Goal: Task Accomplishment & Management: Manage account settings

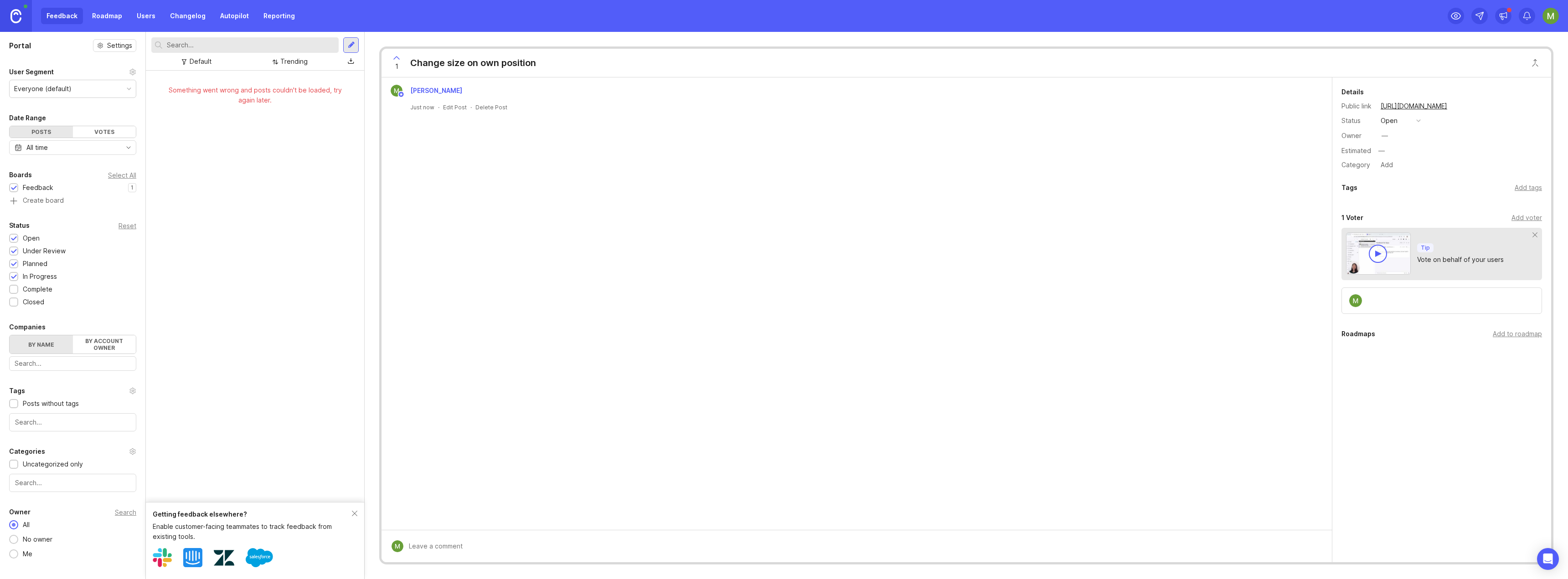
click at [47, 128] on div "Posts" at bounding box center [41, 132] width 64 height 12
click at [42, 134] on div "Posts" at bounding box center [41, 132] width 64 height 12
click at [62, 16] on div "Feedback Roadmap Users Changelog Autopilot Reporting" at bounding box center [171, 16] width 260 height 16
click at [40, 188] on div "Feedback" at bounding box center [38, 188] width 31 height 10
click at [397, 57] on icon at bounding box center [397, 58] width 5 height 3
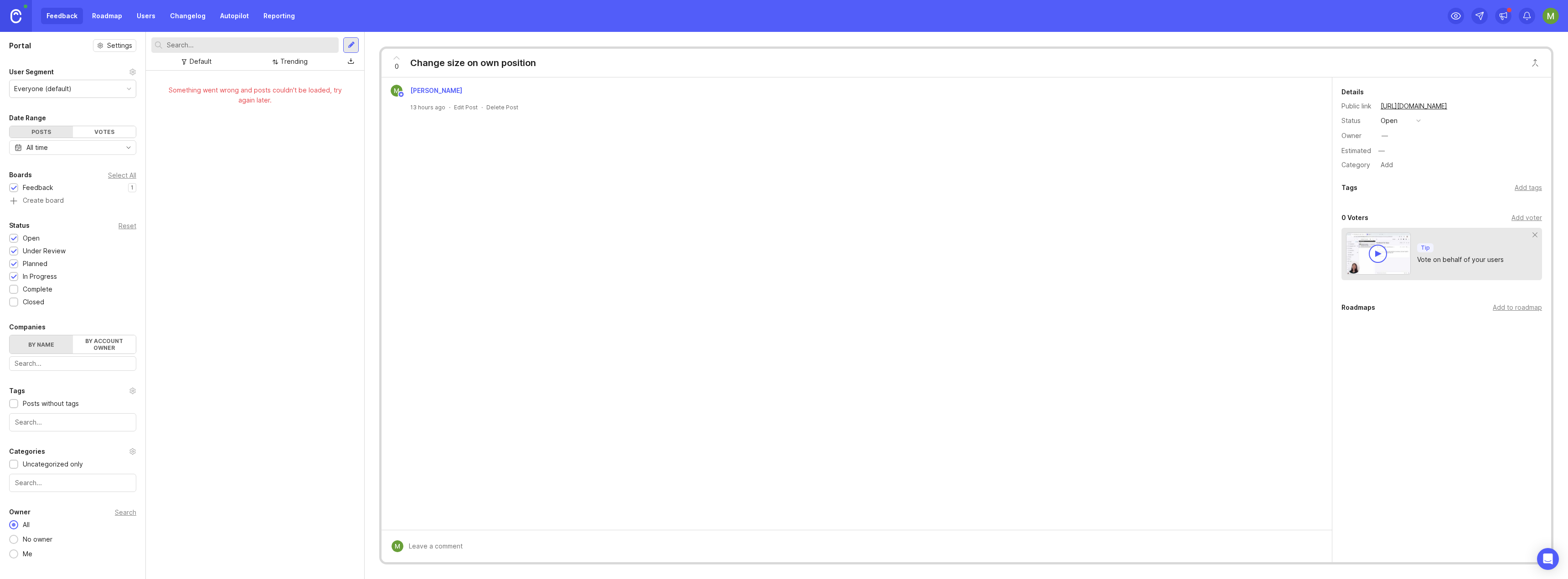
click at [395, 58] on icon at bounding box center [397, 58] width 5 height 3
click at [14, 19] on img at bounding box center [16, 16] width 11 height 14
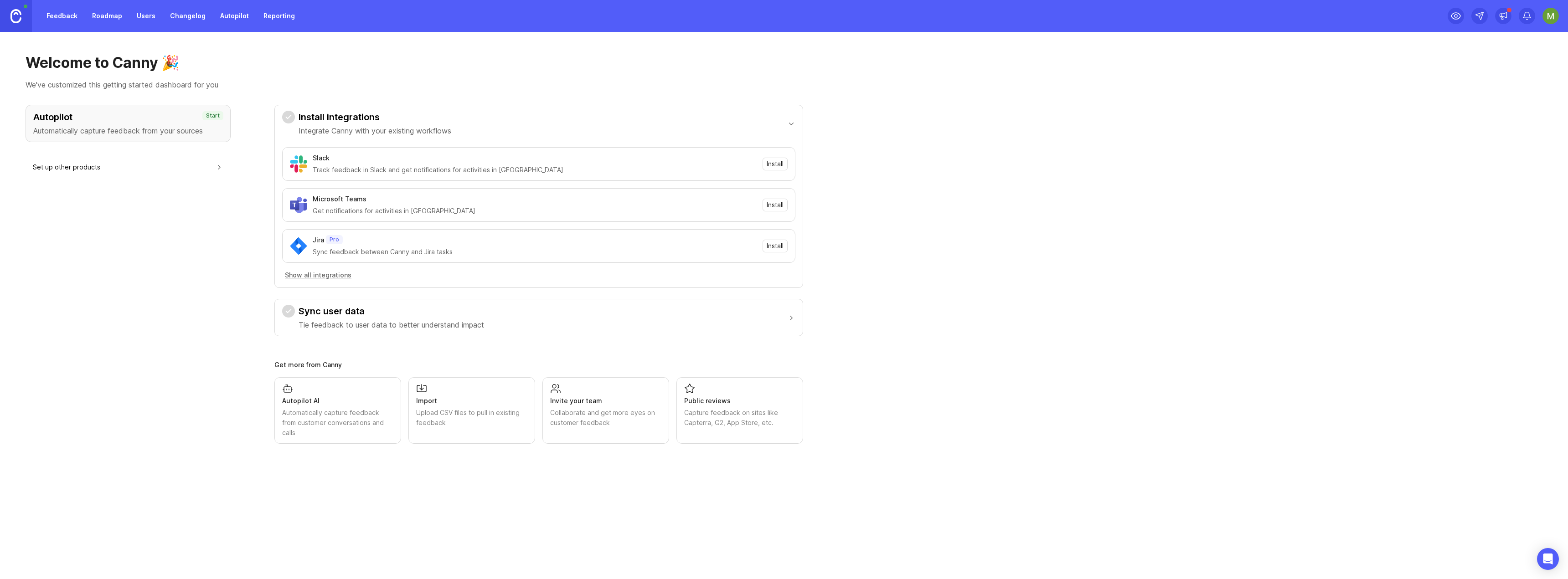
click at [50, 16] on link "Feedback" at bounding box center [61, 16] width 42 height 16
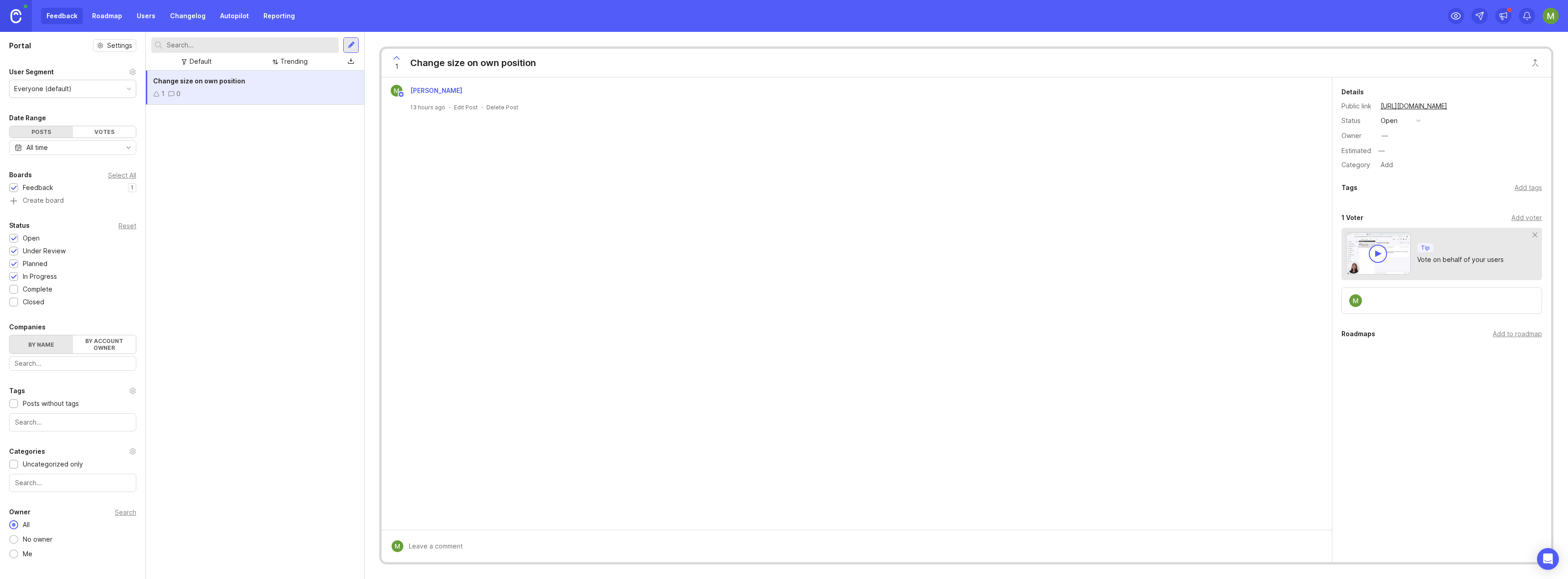
click at [283, 16] on link "Reporting" at bounding box center [279, 16] width 42 height 16
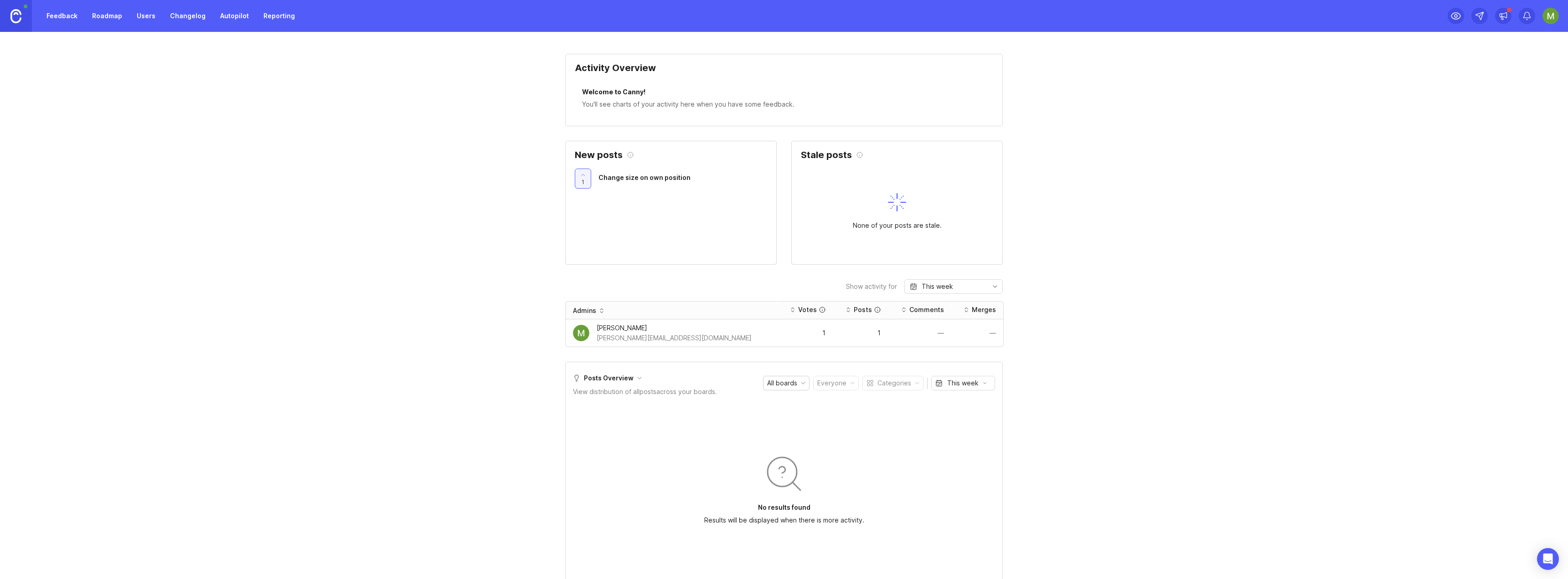
click at [112, 14] on link "Roadmap" at bounding box center [107, 16] width 41 height 16
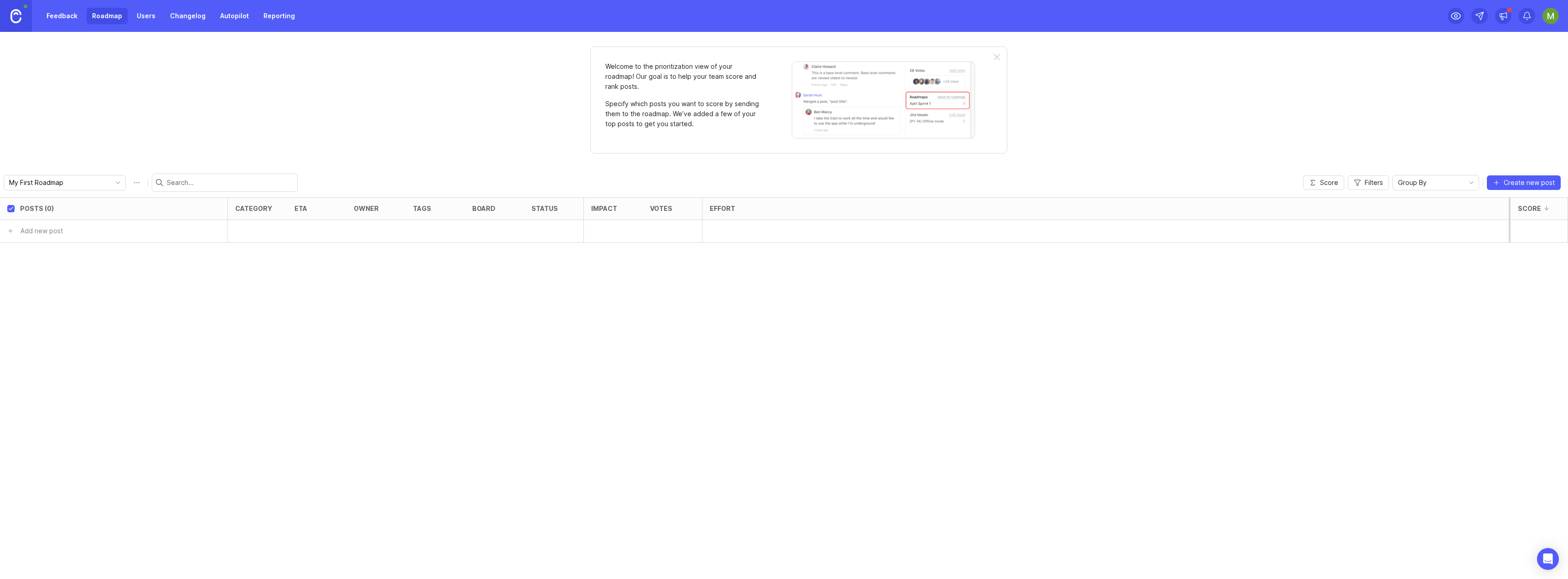
click at [56, 18] on link "Feedback" at bounding box center [61, 16] width 42 height 16
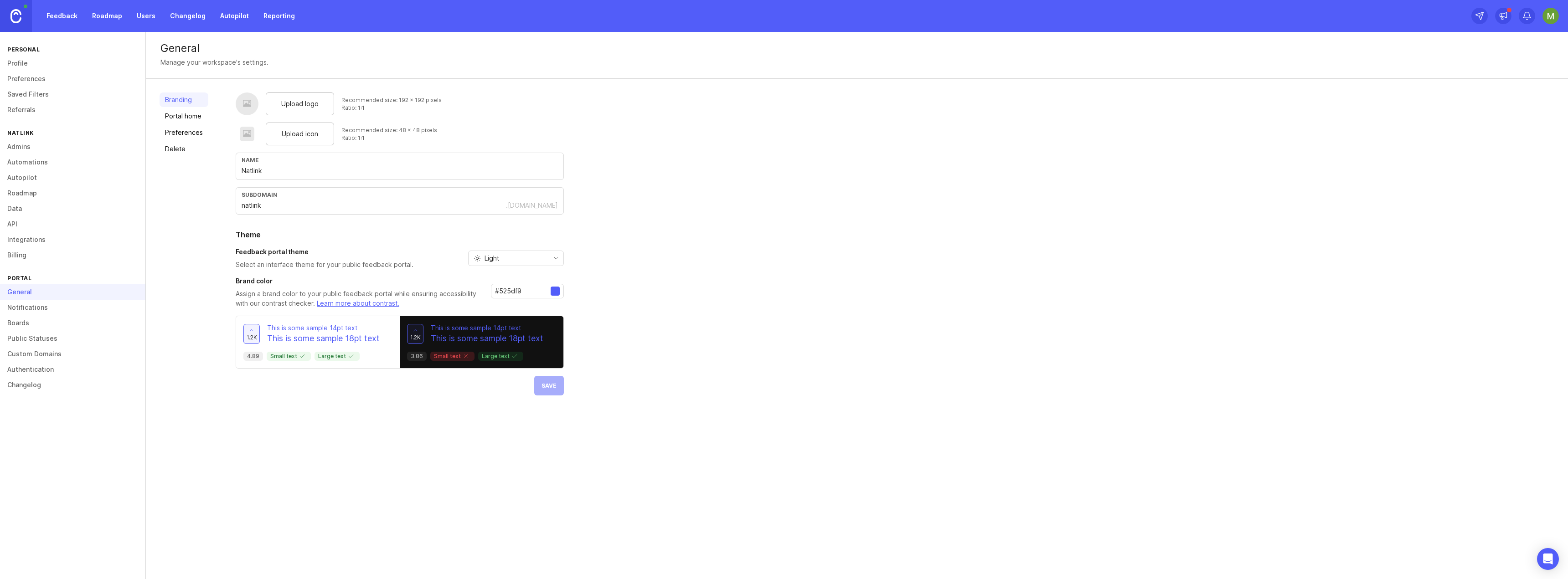
click at [62, 20] on link "Feedback" at bounding box center [61, 16] width 42 height 16
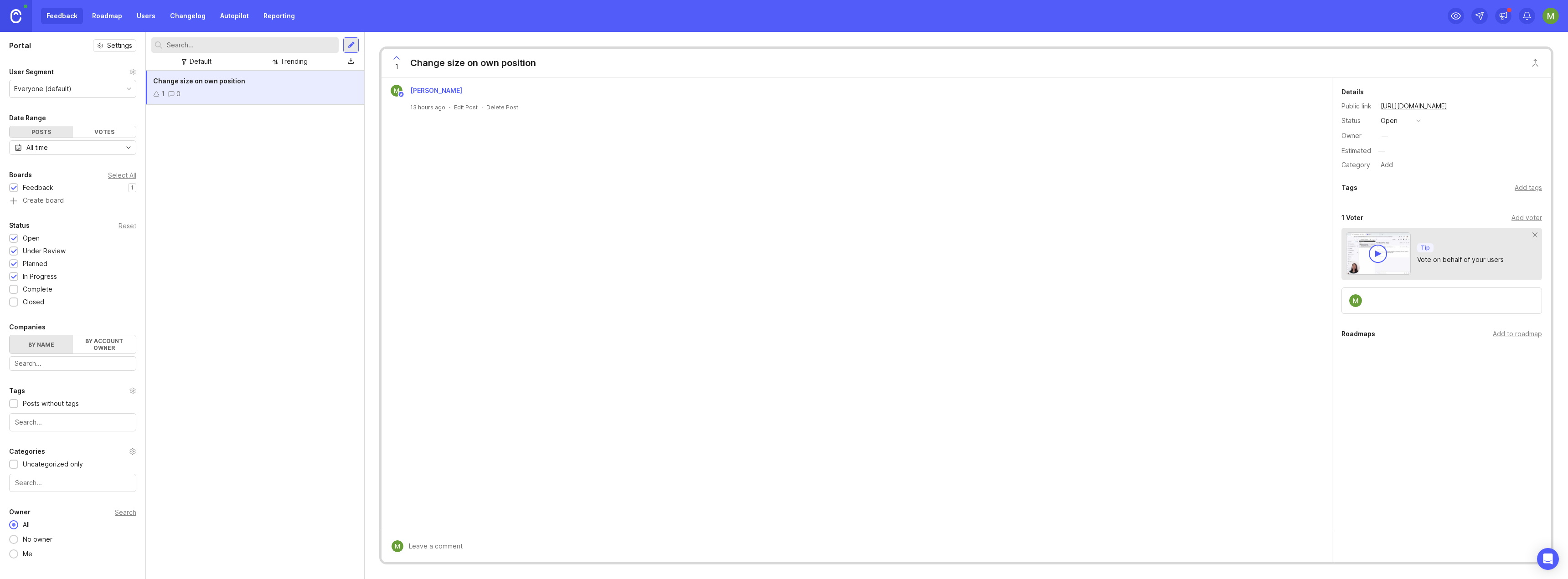
click at [353, 46] on div at bounding box center [351, 45] width 8 height 8
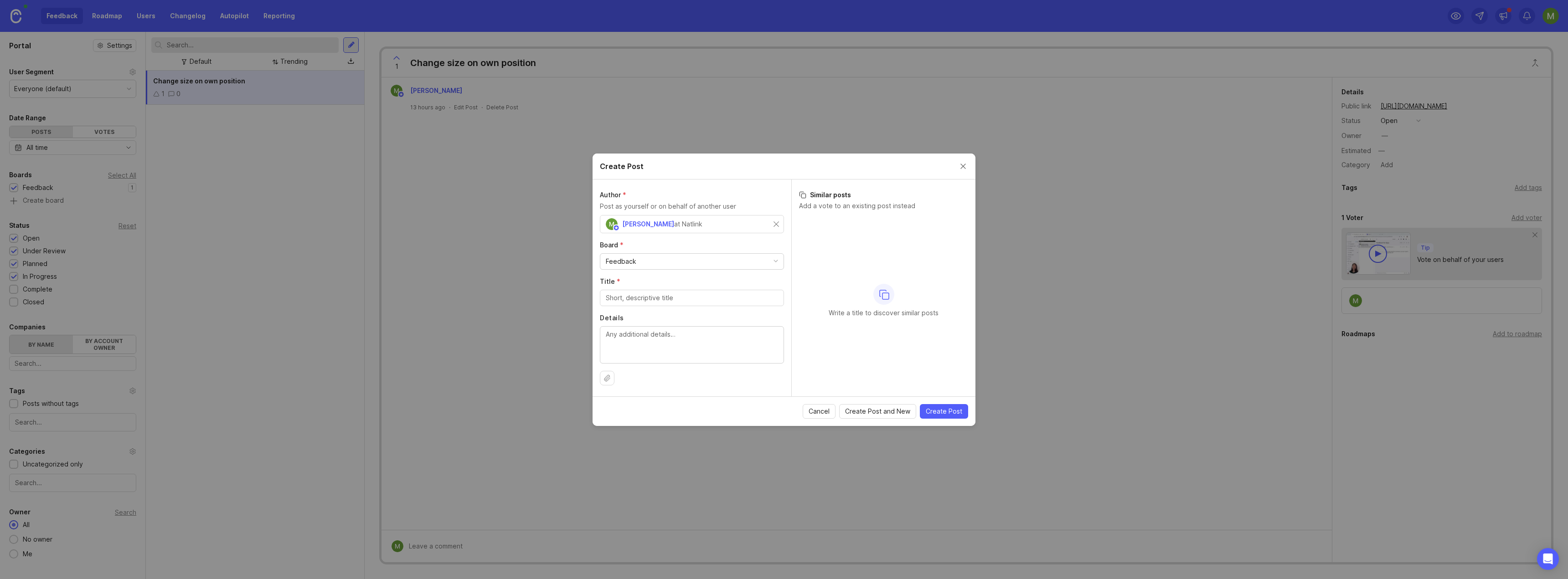
click at [822, 412] on span "Cancel" at bounding box center [819, 411] width 21 height 9
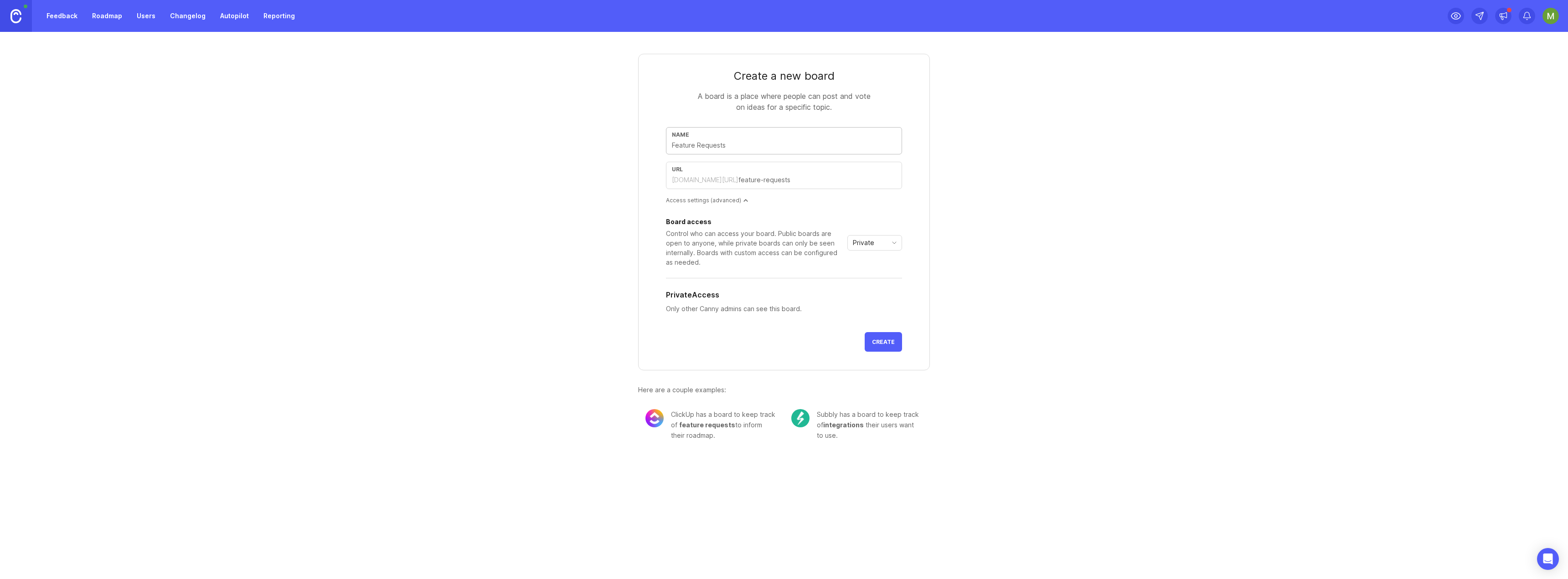
click at [891, 343] on span "Create" at bounding box center [883, 342] width 23 height 7
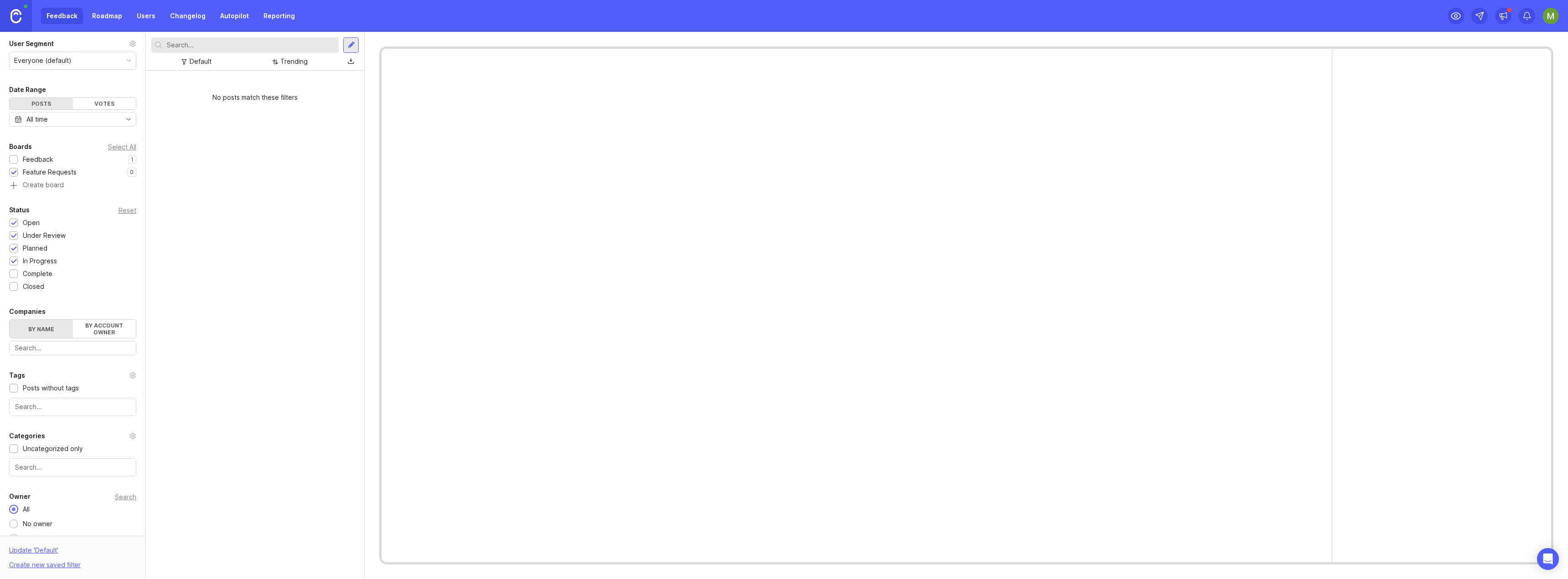
scroll to position [43, 0]
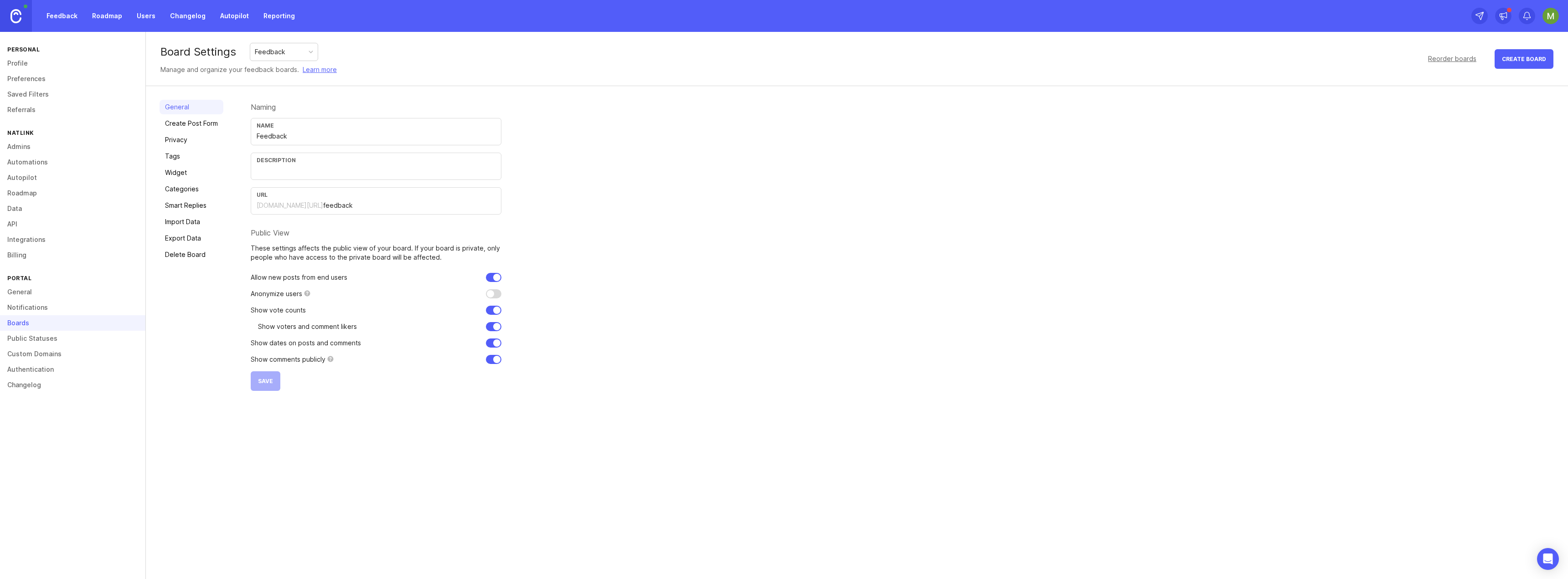
click at [182, 217] on link "Import Data" at bounding box center [191, 221] width 64 height 14
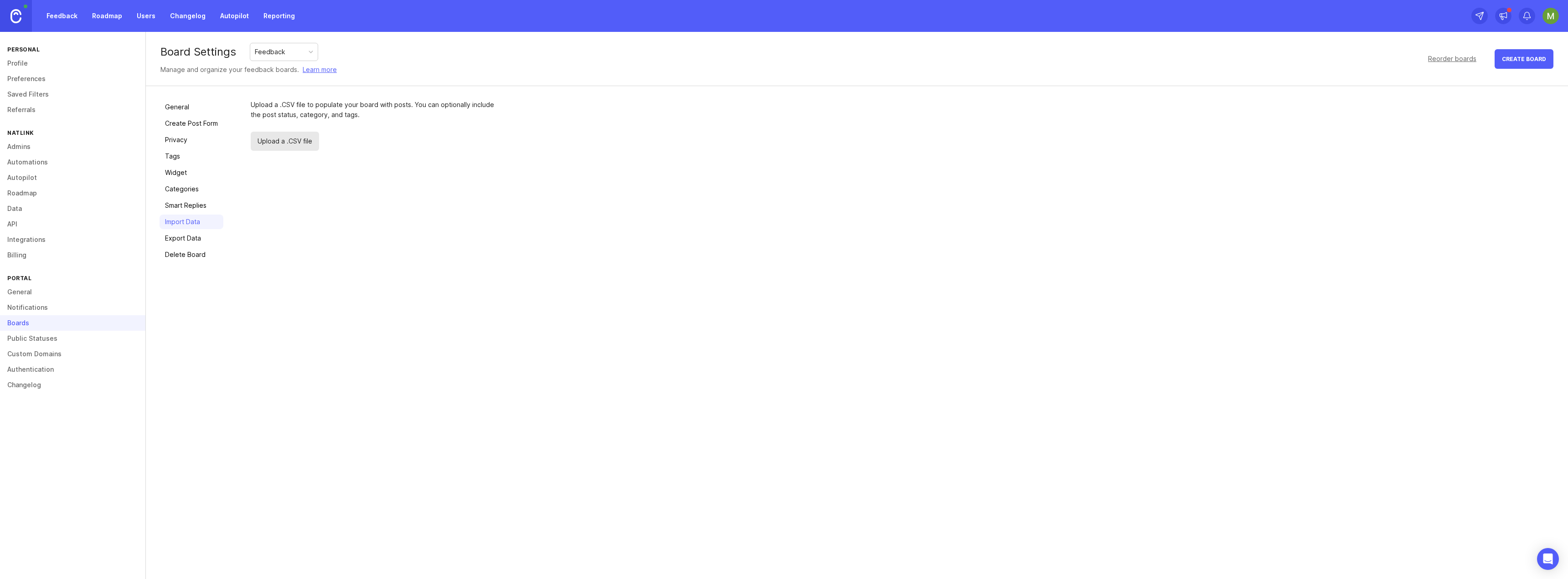
click at [261, 142] on span "Upload a .CSV file" at bounding box center [285, 141] width 68 height 19
click at [281, 143] on span "Upload a .CSV file" at bounding box center [285, 141] width 68 height 19
click at [270, 141] on span "Upload a .CSV file" at bounding box center [285, 141] width 68 height 19
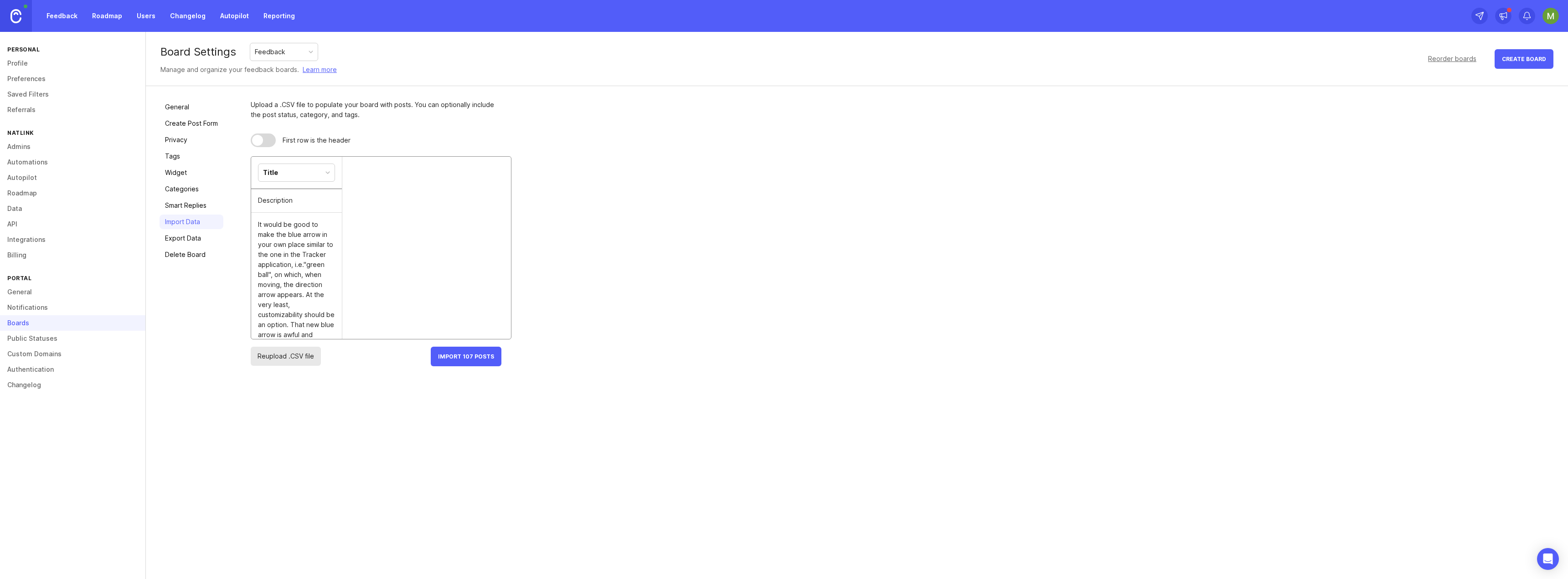
click at [327, 173] on div at bounding box center [328, 173] width 5 height 5
click at [328, 175] on div "Details" at bounding box center [296, 172] width 76 height 17
click at [448, 357] on span "Import 107 Posts" at bounding box center [466, 356] width 56 height 7
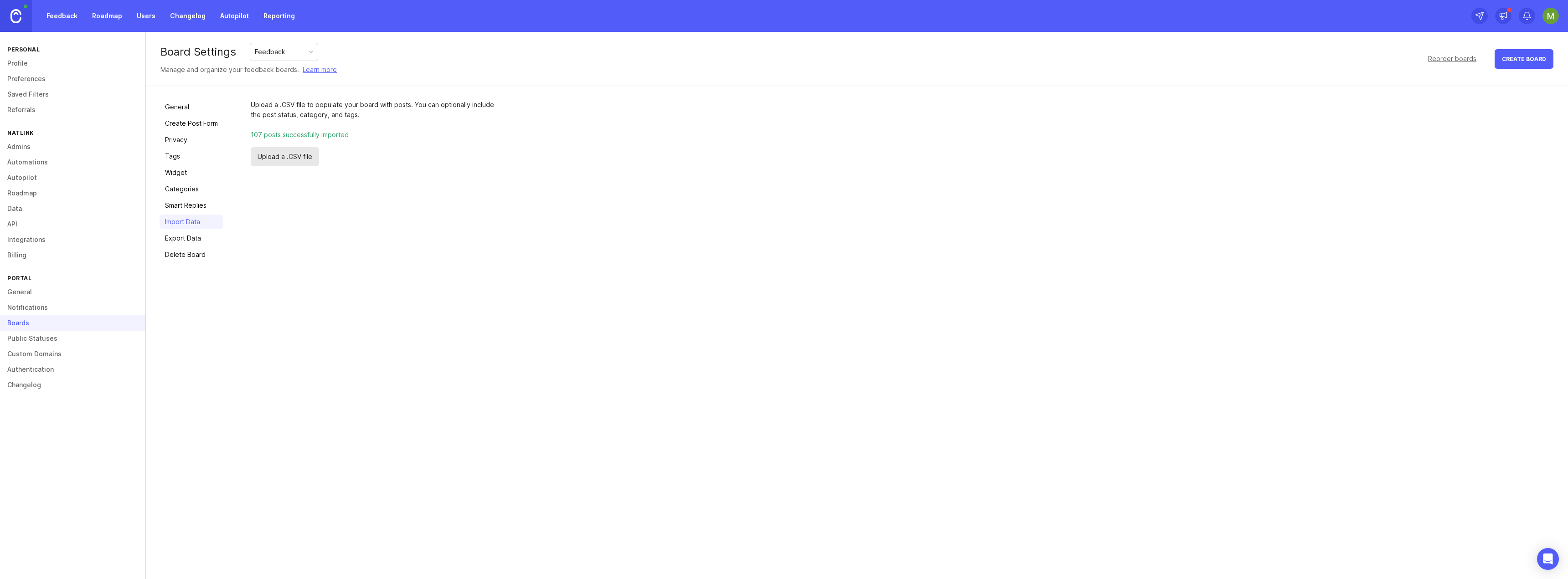
click at [66, 17] on link "Feedback" at bounding box center [61, 16] width 42 height 16
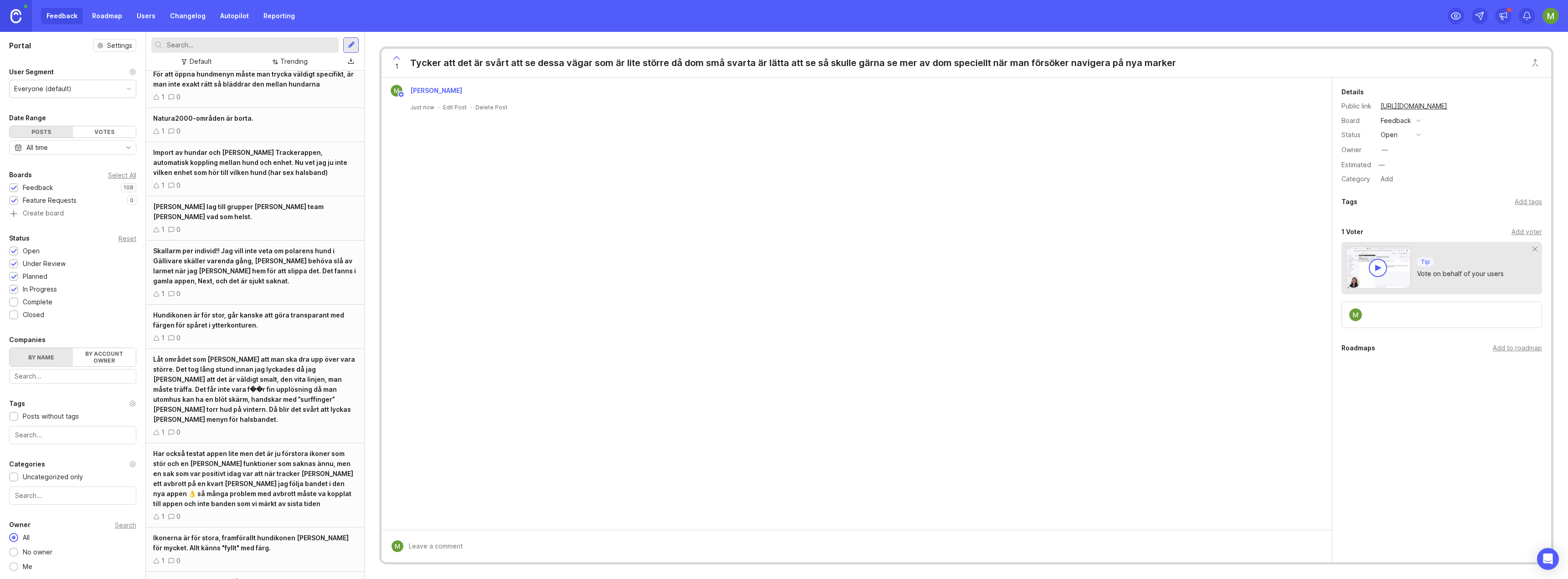
scroll to position [2126, 0]
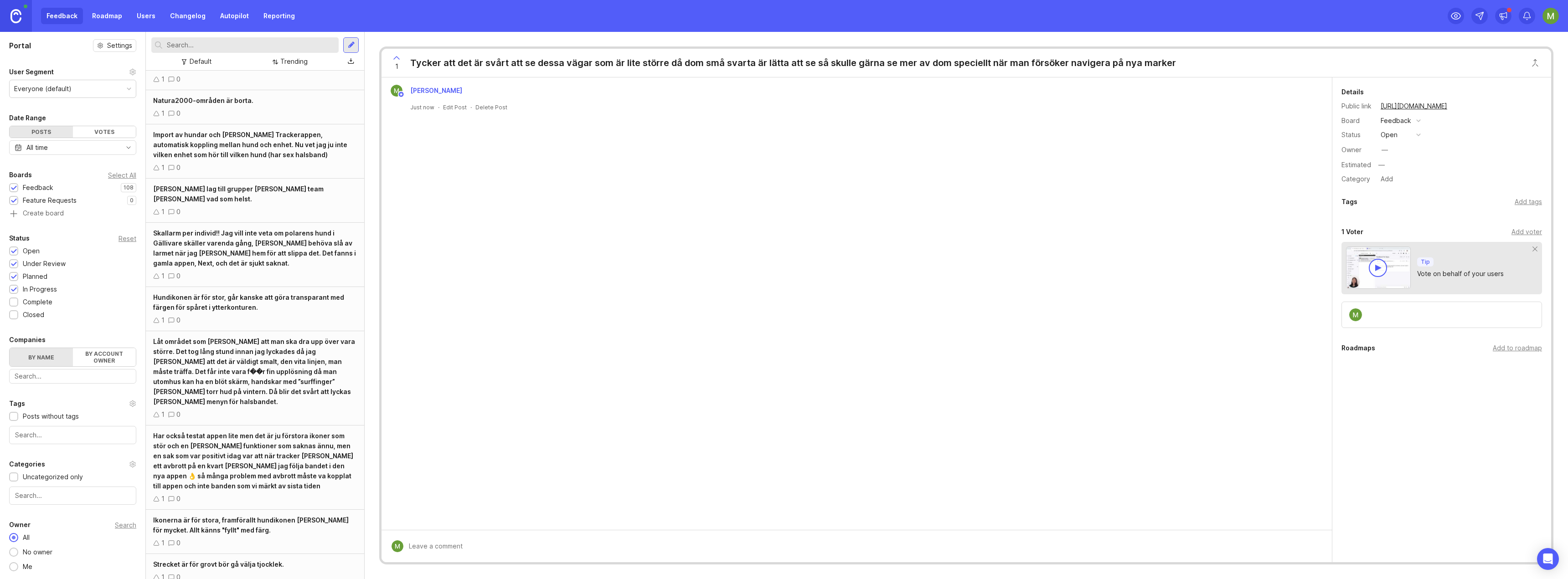
click at [16, 201] on div at bounding box center [14, 201] width 6 height 7
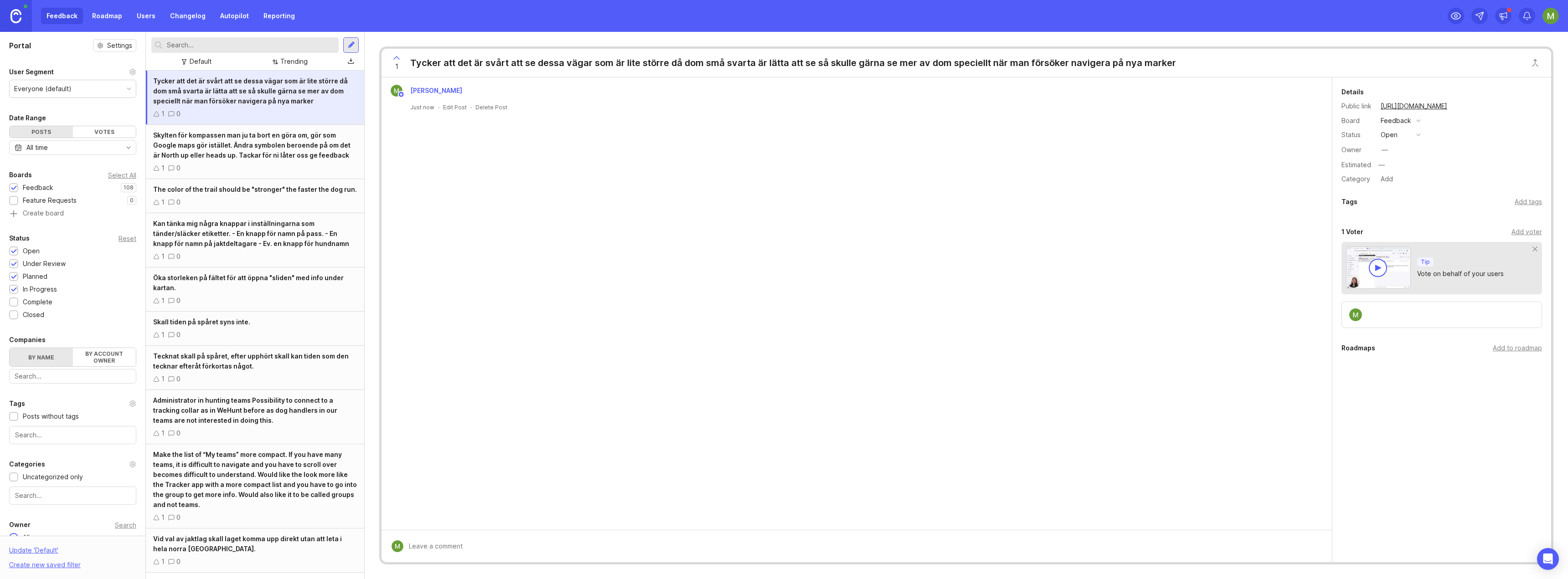
click at [238, 15] on link "Autopilot" at bounding box center [234, 16] width 40 height 16
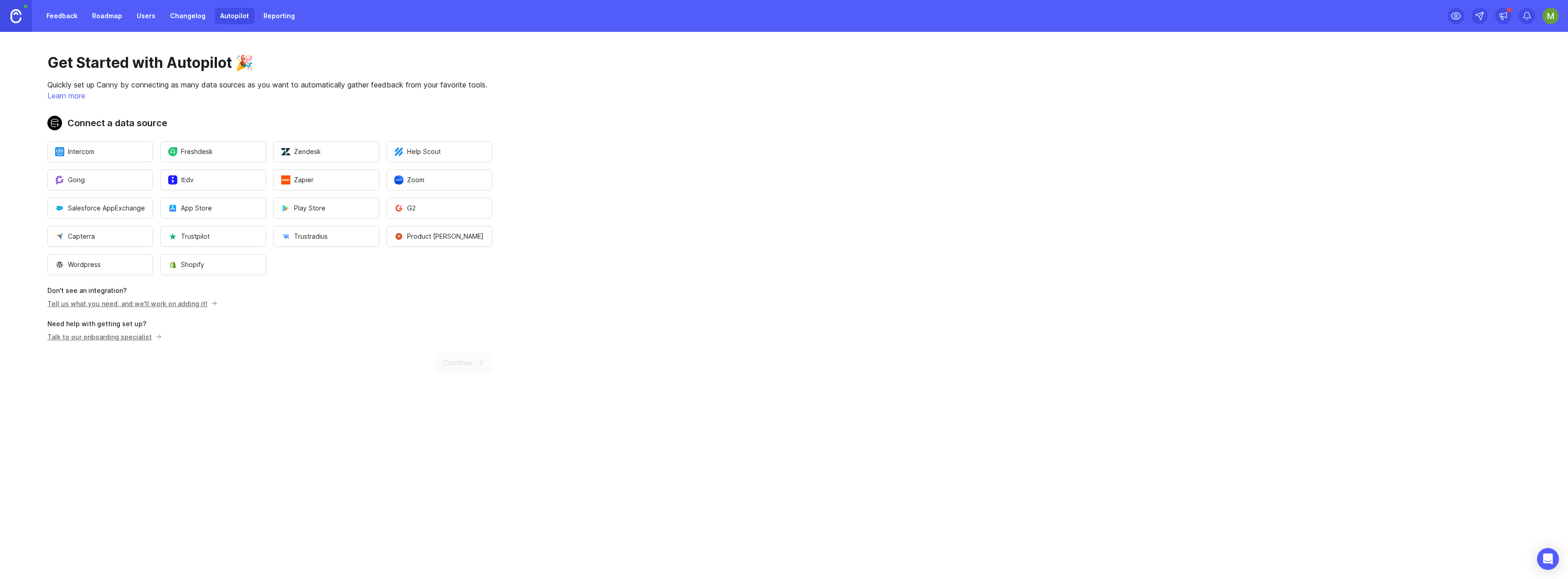
click at [62, 20] on link "Feedback" at bounding box center [61, 16] width 42 height 16
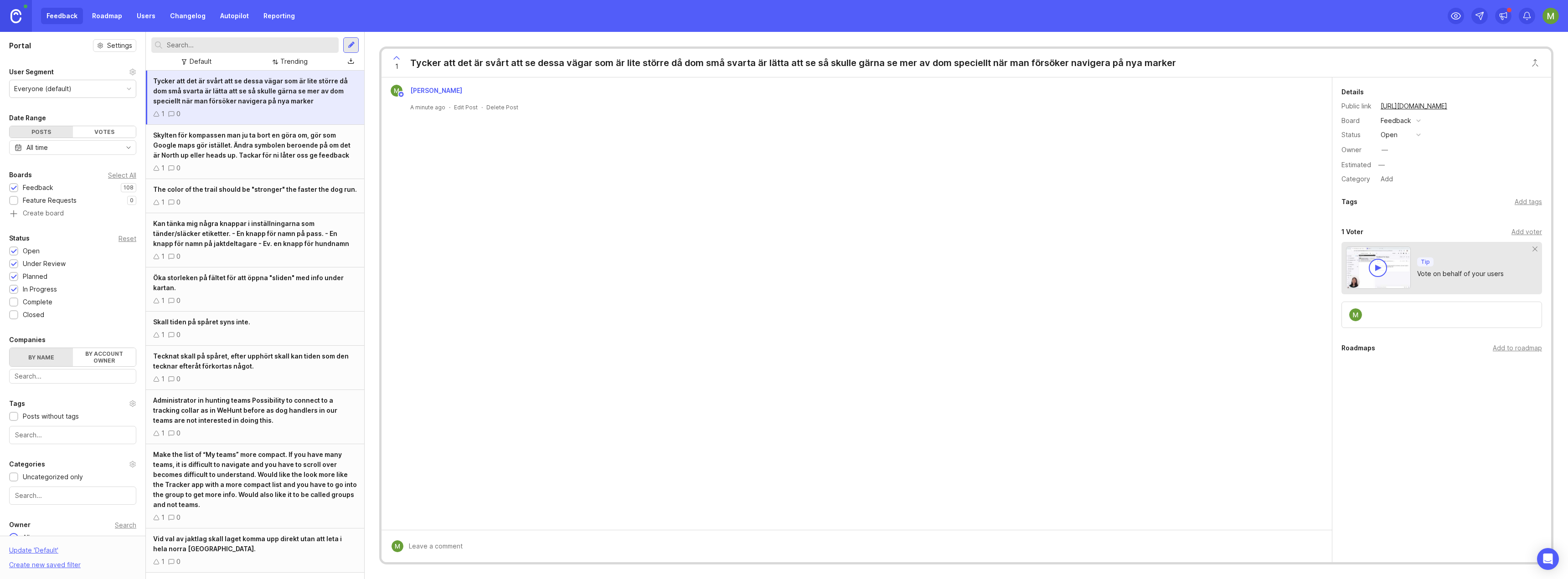
click at [234, 20] on link "Autopilot" at bounding box center [234, 16] width 40 height 16
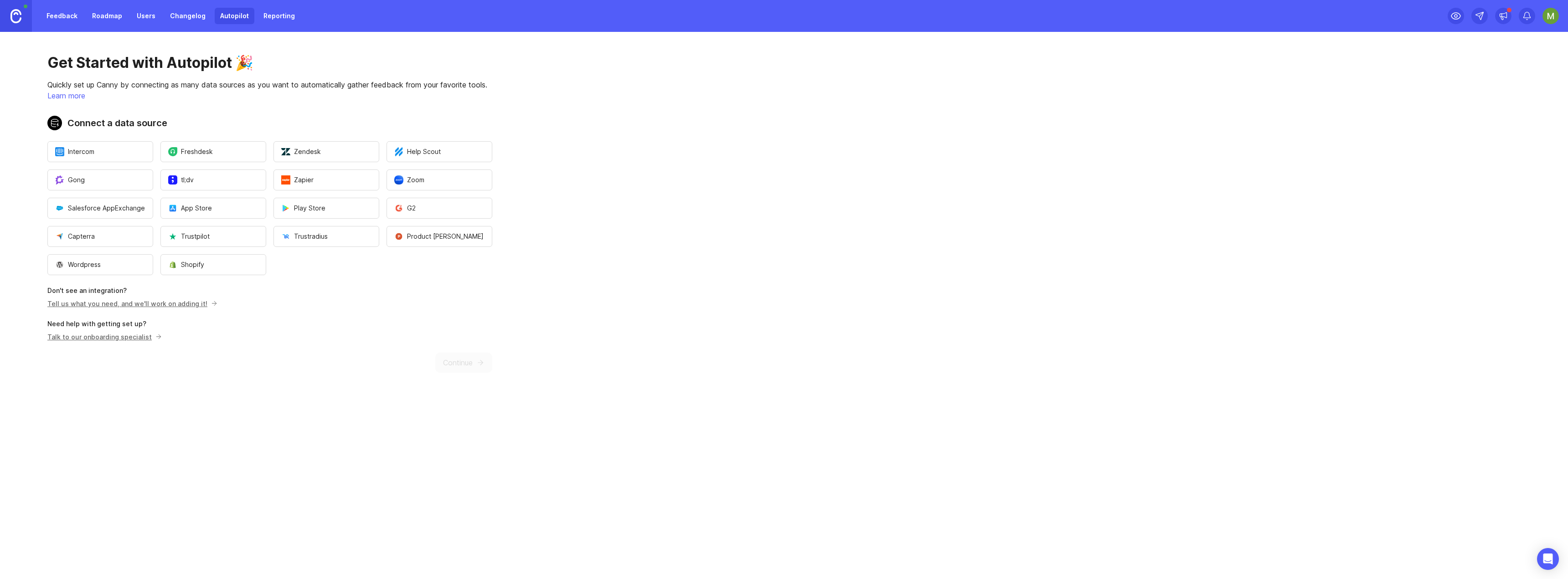
click at [60, 15] on link "Feedback" at bounding box center [61, 16] width 42 height 16
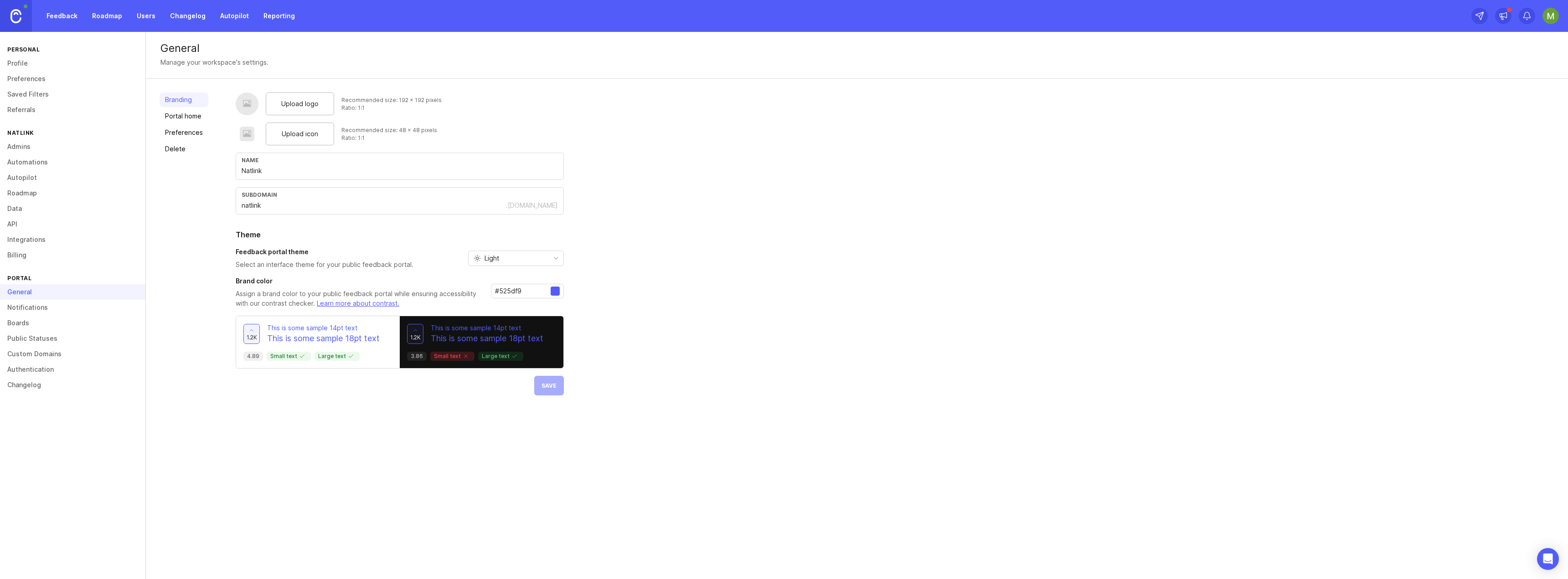
click at [26, 179] on link "Autopilot" at bounding box center [72, 178] width 145 height 16
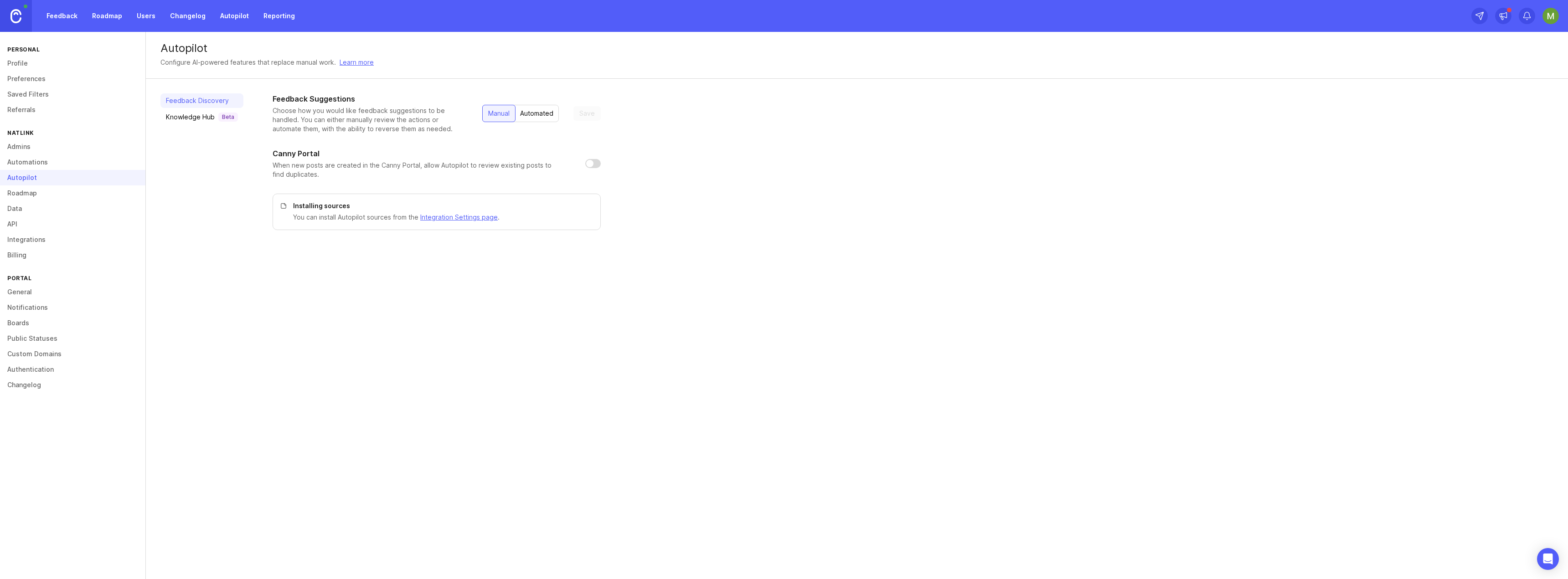
click at [533, 113] on div "Automated" at bounding box center [537, 113] width 44 height 16
click at [519, 147] on input "toggle menu" at bounding box center [535, 145] width 101 height 10
click at [515, 162] on span "Feedback" at bounding box center [509, 163] width 31 height 10
type input "Feedback"
click at [583, 112] on span "Save" at bounding box center [587, 113] width 16 height 9
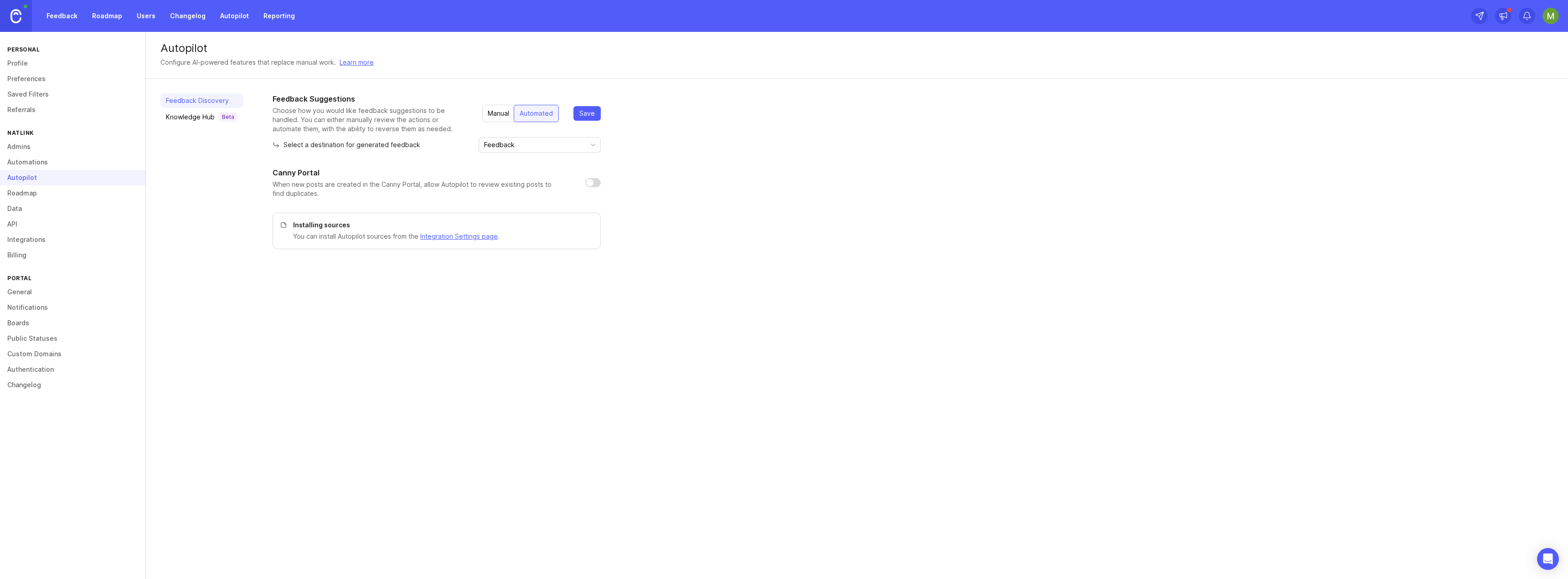
click at [59, 12] on link "Feedback" at bounding box center [61, 16] width 42 height 16
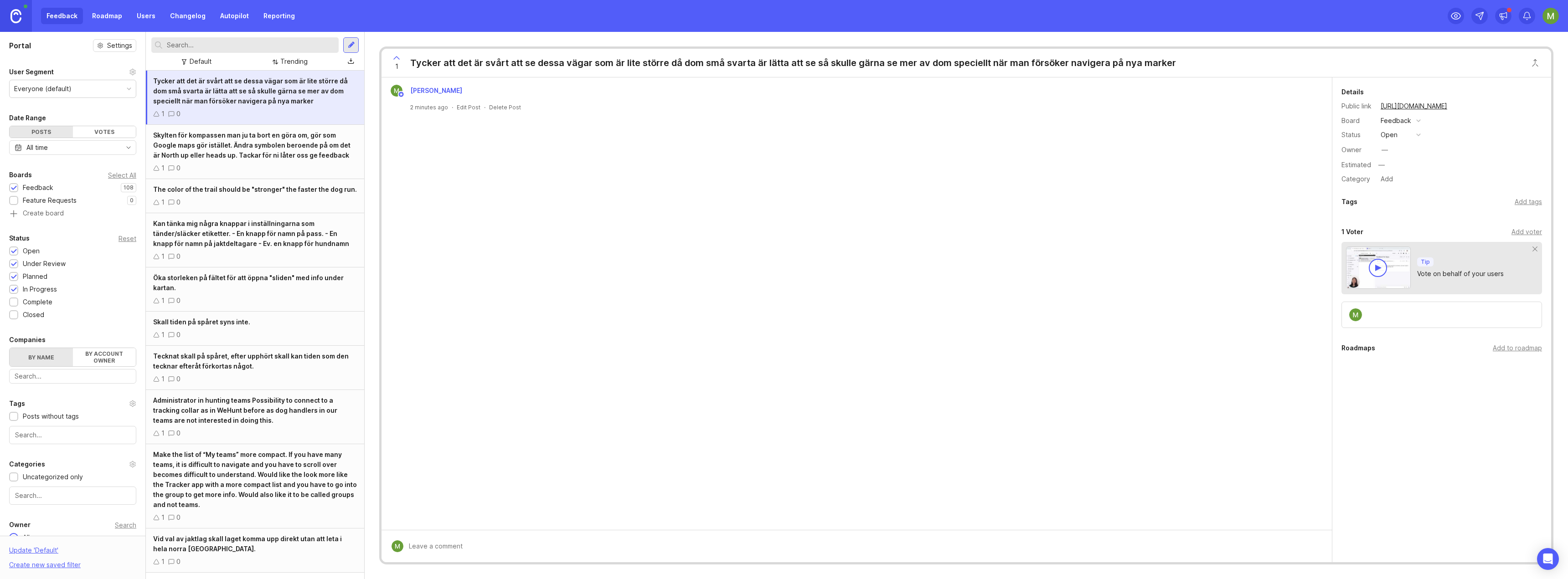
click at [223, 102] on span "Tycker att det är svårt att se dessa vägar som är lite större då dom små svarta…" at bounding box center [250, 91] width 195 height 28
drag, startPoint x: 223, startPoint y: 102, endPoint x: 210, endPoint y: 102, distance: 13.0
click at [210, 102] on span "Tycker att det är svårt att se dessa vägar som är lite större då dom små svarta…" at bounding box center [250, 91] width 195 height 28
click at [217, 93] on span "Tycker att det är svårt att se dessa vägar som är lite större då dom små svarta…" at bounding box center [250, 91] width 195 height 28
click at [222, 89] on span "Tycker att det är svårt att se dessa vägar som är lite större då dom små svarta…" at bounding box center [250, 91] width 195 height 28
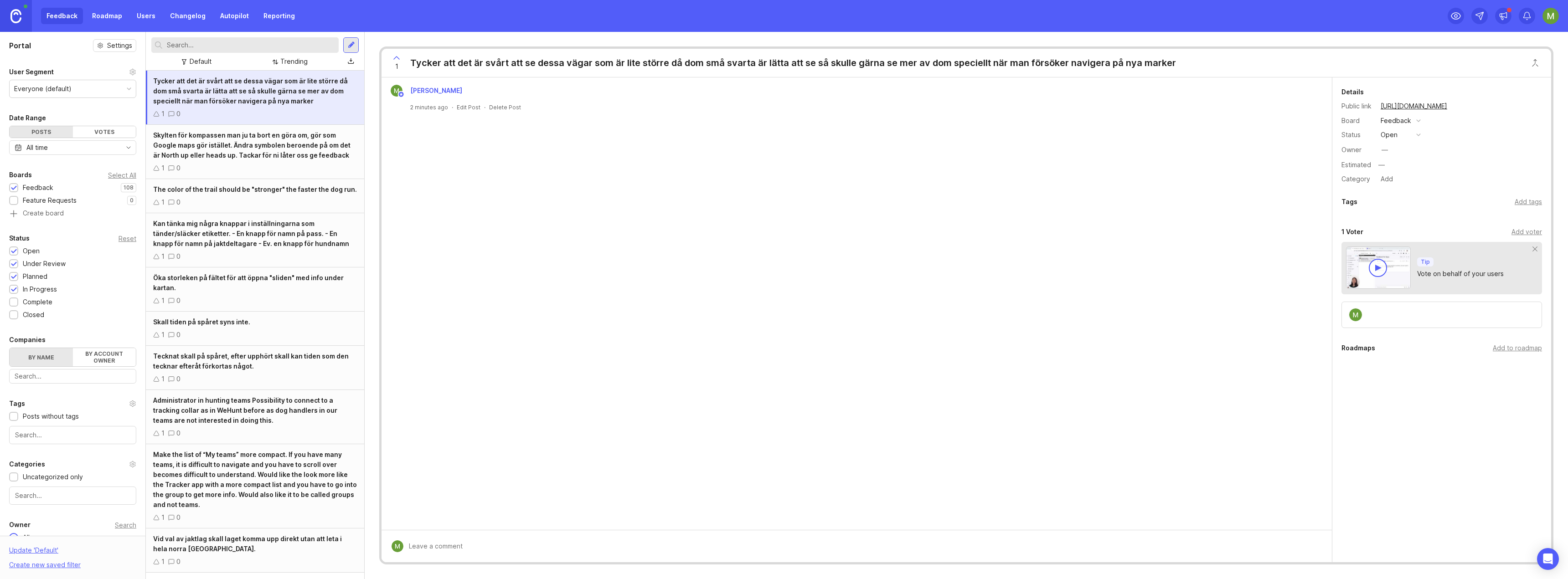
click at [195, 66] on div "Default" at bounding box center [201, 61] width 22 height 10
click at [306, 61] on div "Trending" at bounding box center [294, 61] width 27 height 10
click at [304, 59] on div "Trending" at bounding box center [294, 61] width 27 height 10
click at [222, 10] on link "Autopilot" at bounding box center [234, 16] width 40 height 16
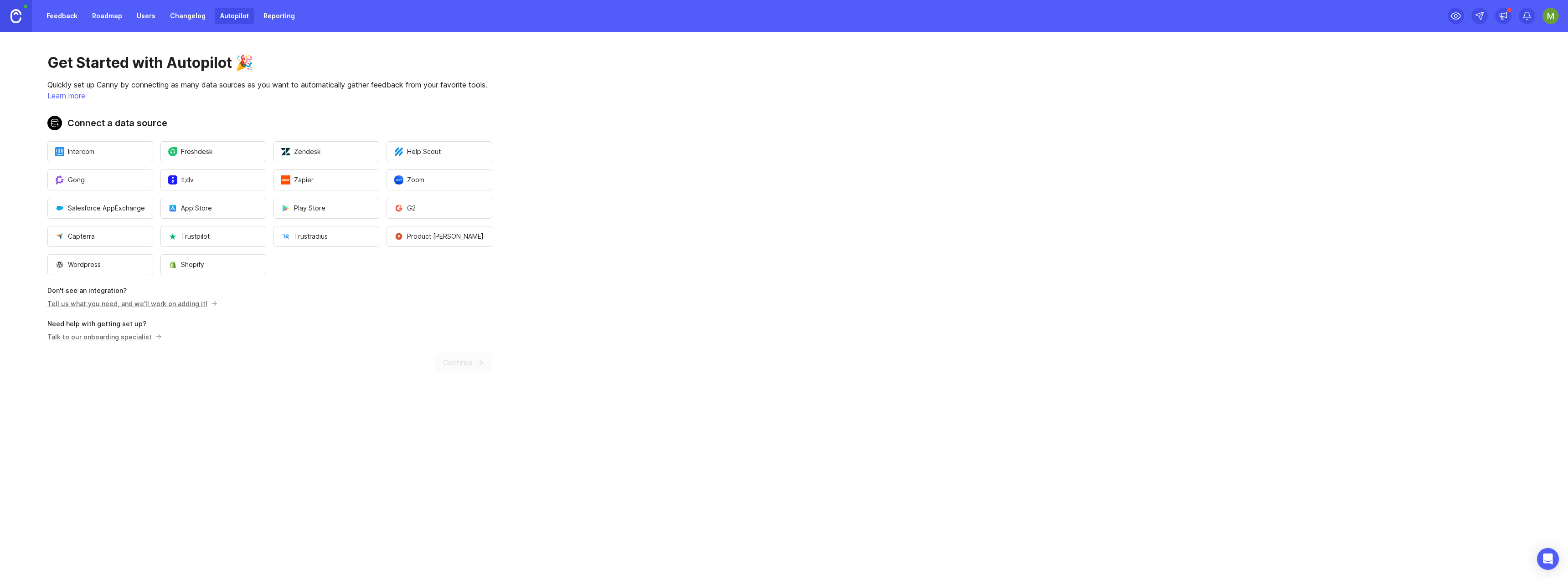
click at [70, 21] on link "Feedback" at bounding box center [61, 16] width 42 height 16
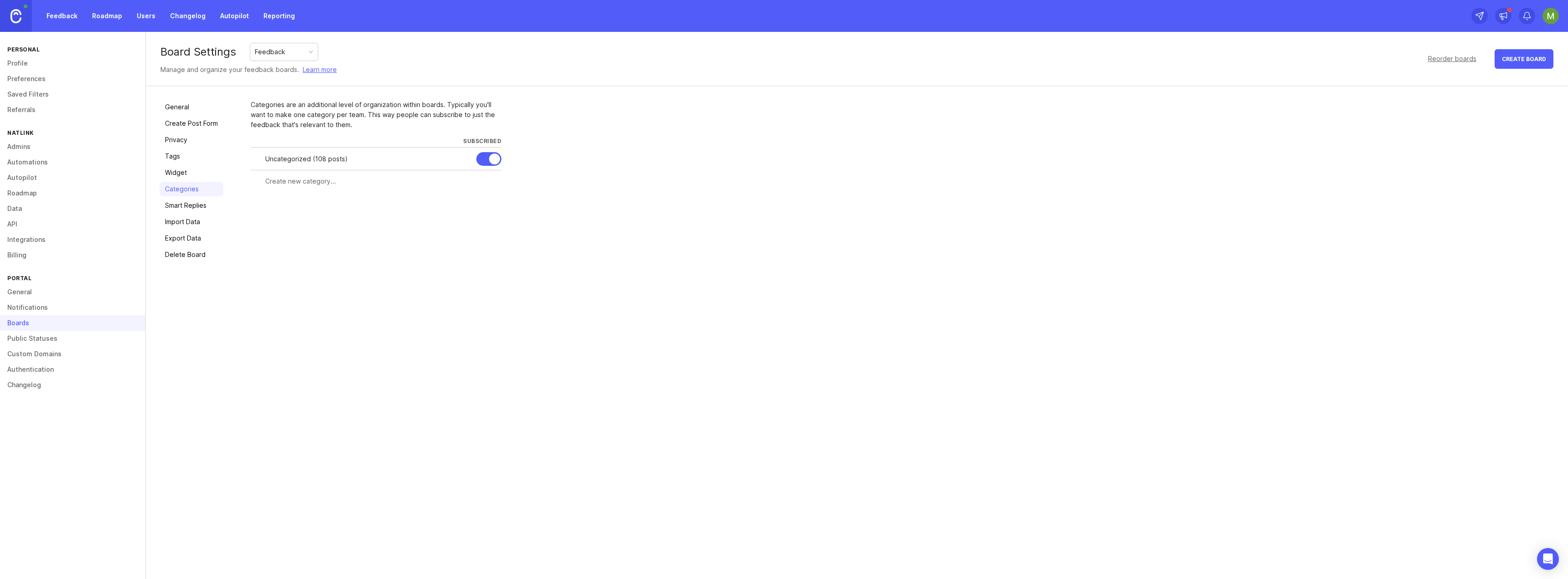
click at [300, 180] on input "text" at bounding box center [381, 181] width 231 height 10
type input "UI"
click at [474, 194] on button "Create" at bounding box center [484, 197] width 36 height 16
click at [289, 204] on input "text" at bounding box center [341, 204] width 151 height 10
type input "Main view"
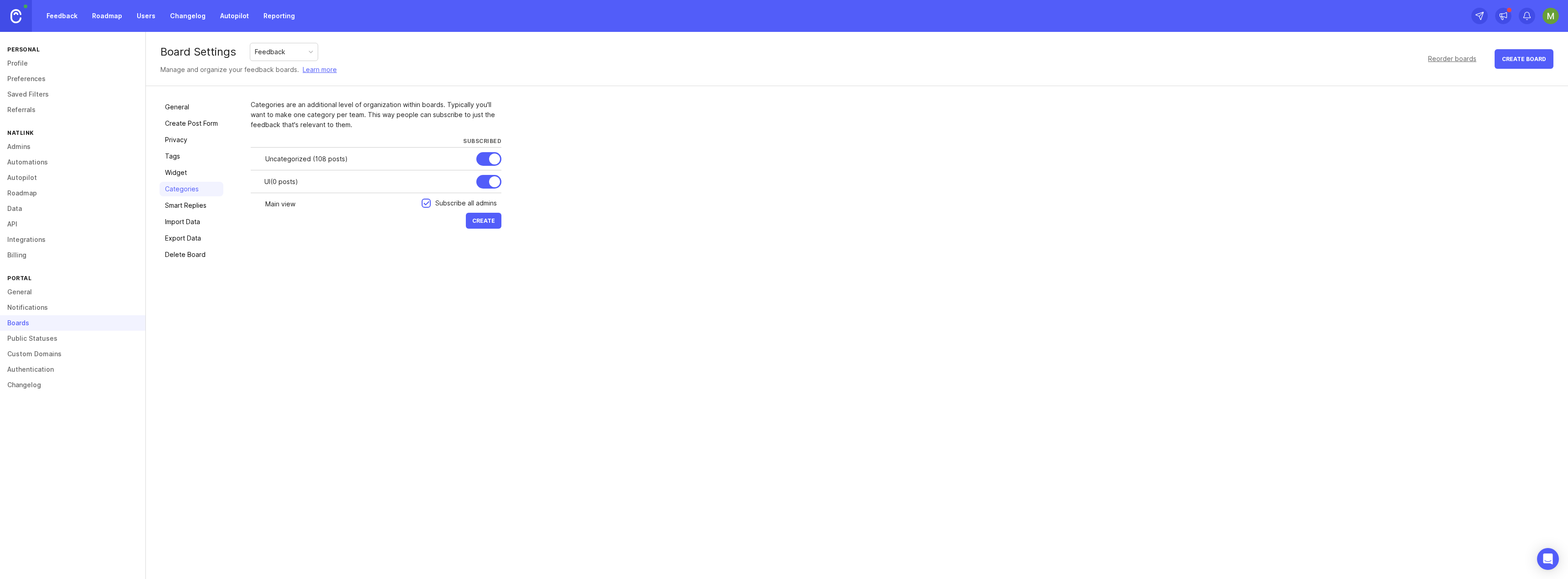
click at [479, 219] on span "Create" at bounding box center [484, 221] width 23 height 7
click at [280, 228] on input "text" at bounding box center [341, 227] width 151 height 10
type input "Maps"
click at [475, 240] on span "Create" at bounding box center [484, 244] width 23 height 7
click at [278, 247] on input "text" at bounding box center [341, 249] width 151 height 10
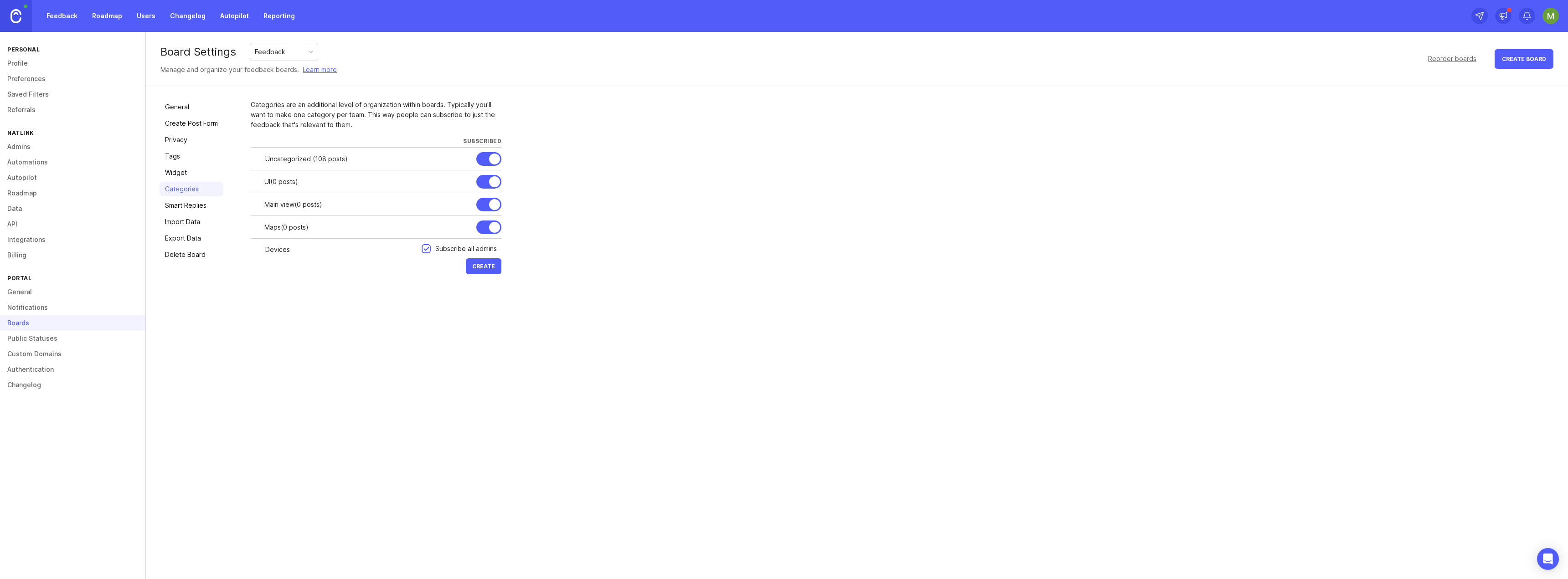
type input "Devices"
click at [483, 268] on span "Create" at bounding box center [484, 266] width 23 height 7
click at [291, 277] on input "text" at bounding box center [341, 272] width 151 height 10
type input "Bottom panel"
click at [496, 286] on button "Create" at bounding box center [484, 289] width 36 height 16
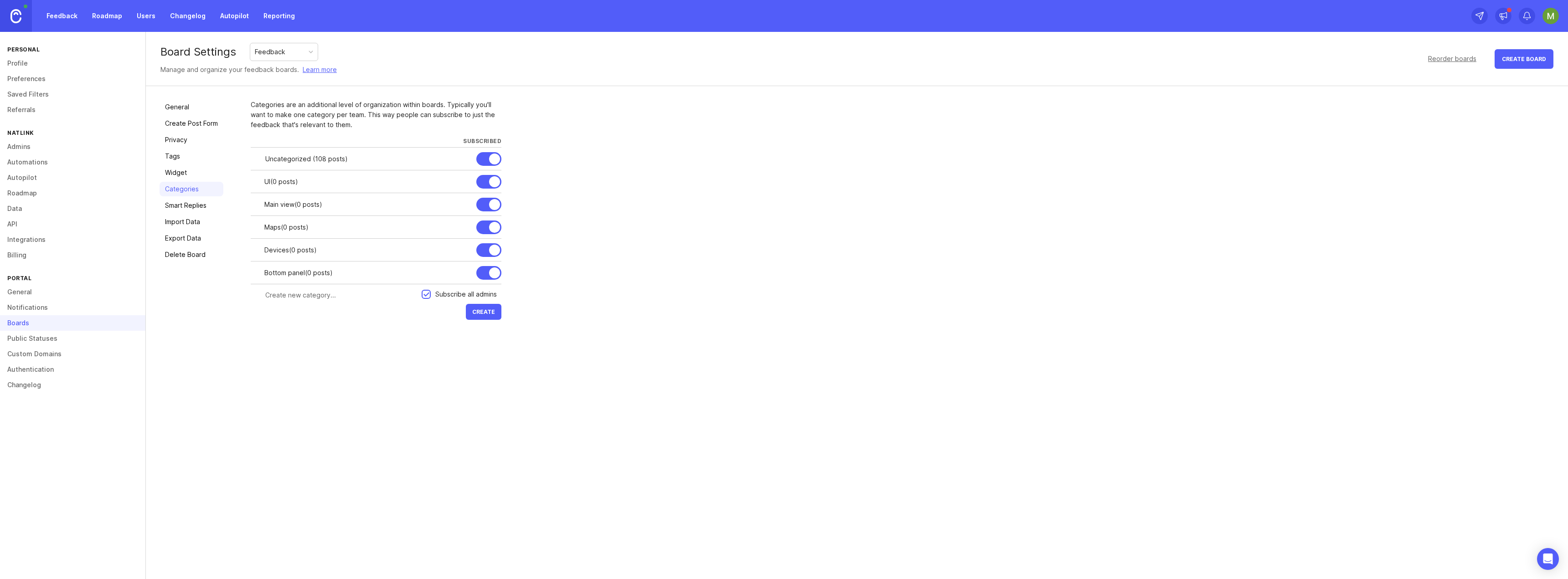
click at [480, 309] on span "Create" at bounding box center [484, 312] width 23 height 7
click at [348, 296] on input "text" at bounding box center [341, 295] width 151 height 10
type input "Tools"
click at [478, 309] on span "Create" at bounding box center [484, 312] width 23 height 7
click at [0, 0] on div at bounding box center [0, 0] width 0 height 0
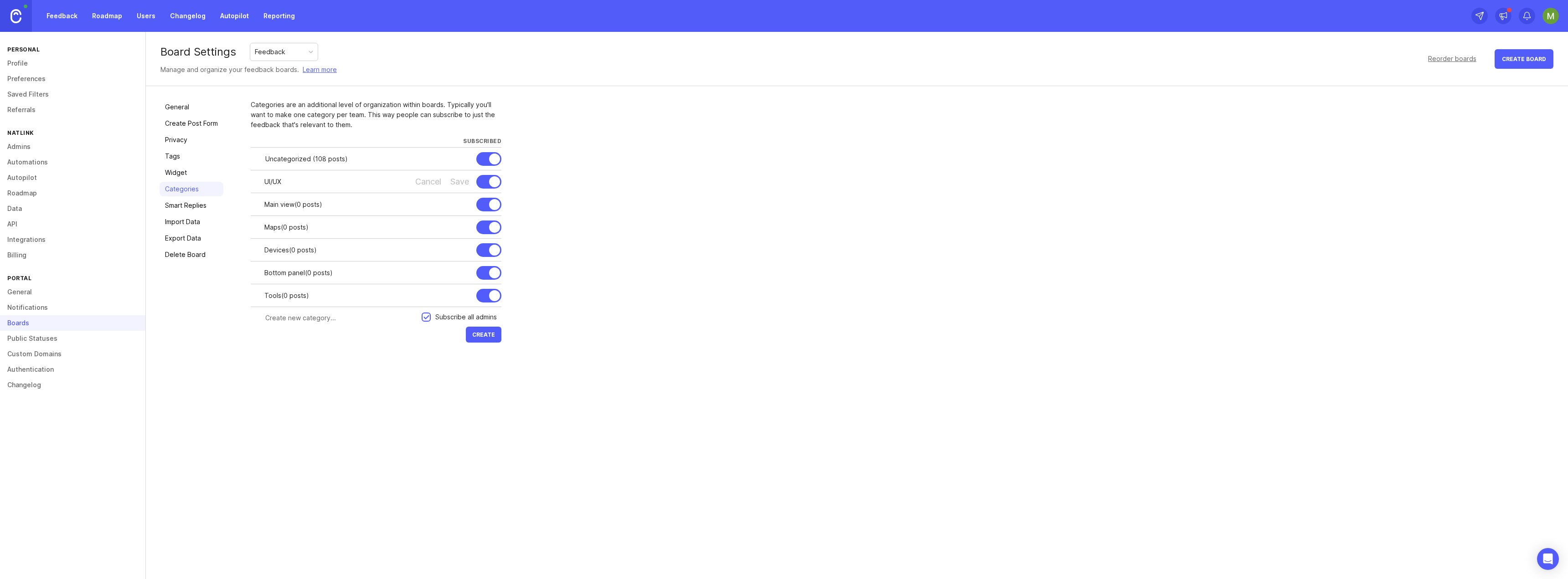
type input "UI/UX"
click at [696, 249] on div "Categories are an additional level of organization within boards. Typically you…" at bounding box center [902, 222] width 1304 height 245
click at [186, 161] on link "Tags" at bounding box center [191, 156] width 64 height 14
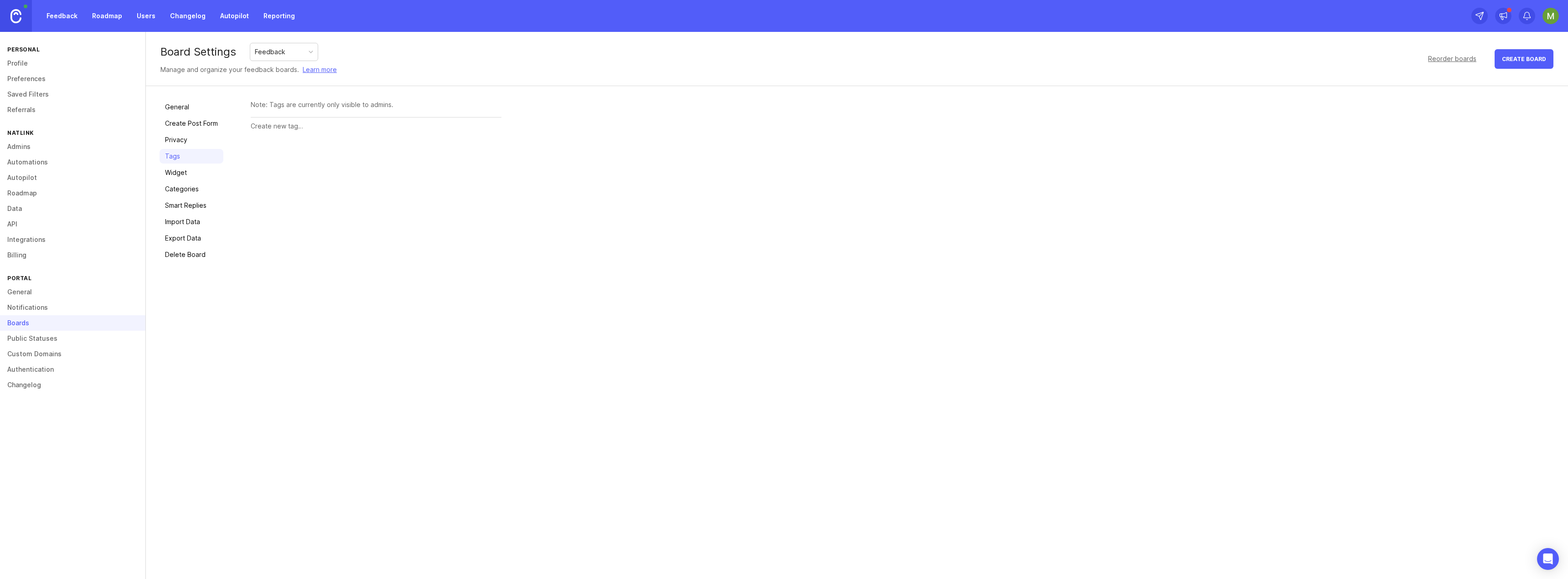
click at [64, 12] on link "Feedback" at bounding box center [61, 16] width 42 height 16
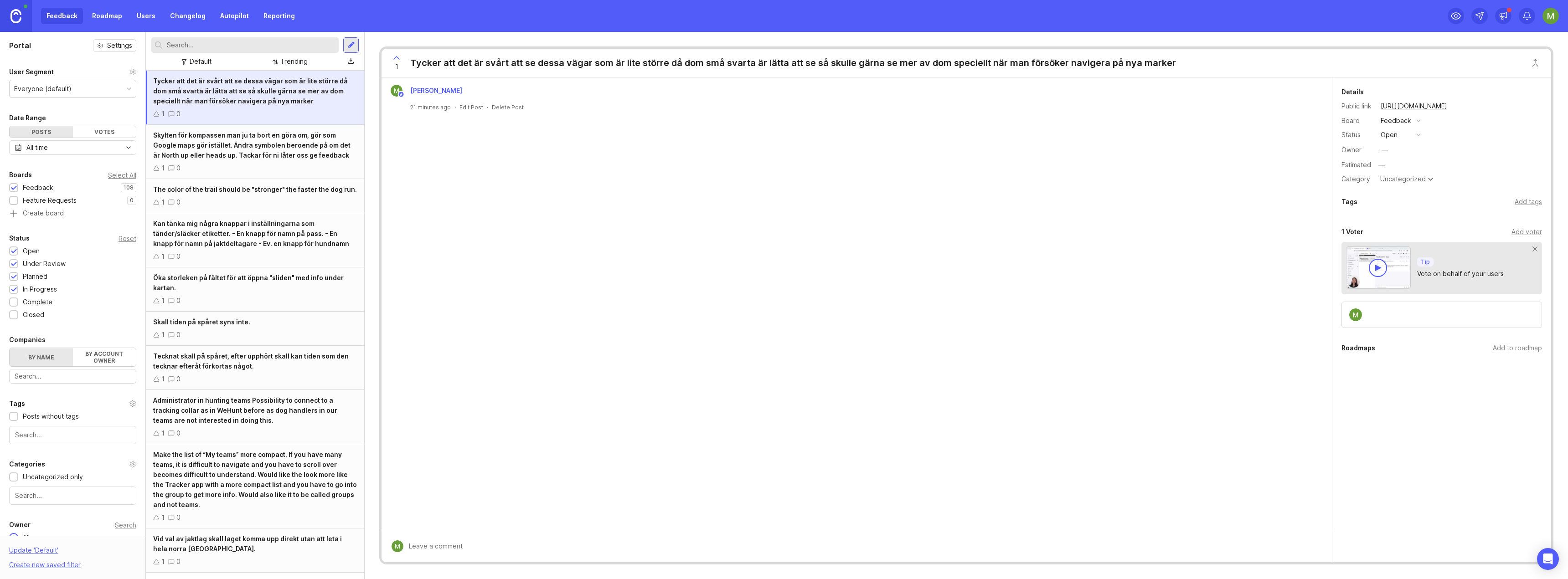
click at [1425, 178] on div "Uncategorized" at bounding box center [1407, 179] width 57 height 11
click at [192, 60] on div "Default" at bounding box center [201, 61] width 22 height 10
click at [293, 62] on div "Trending" at bounding box center [294, 61] width 27 height 10
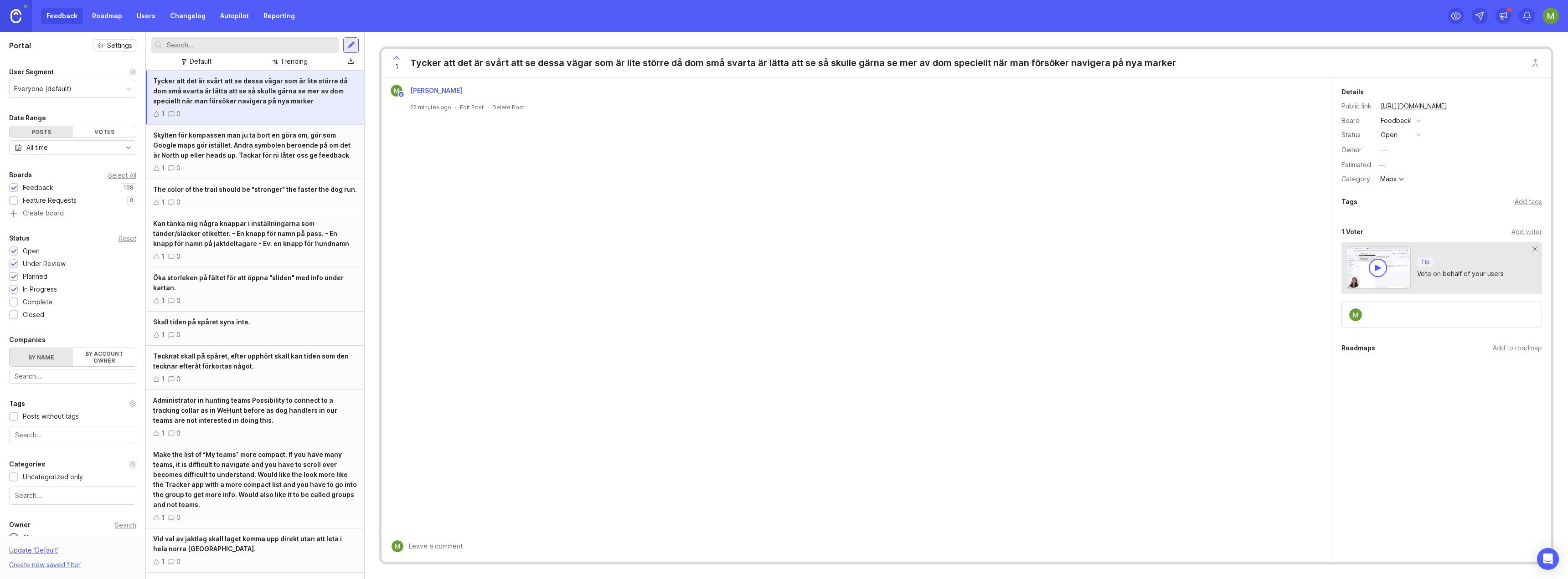
click at [191, 61] on div "Default" at bounding box center [201, 61] width 22 height 10
click at [1534, 203] on div "Add tags" at bounding box center [1528, 201] width 27 height 10
type input "Maps"
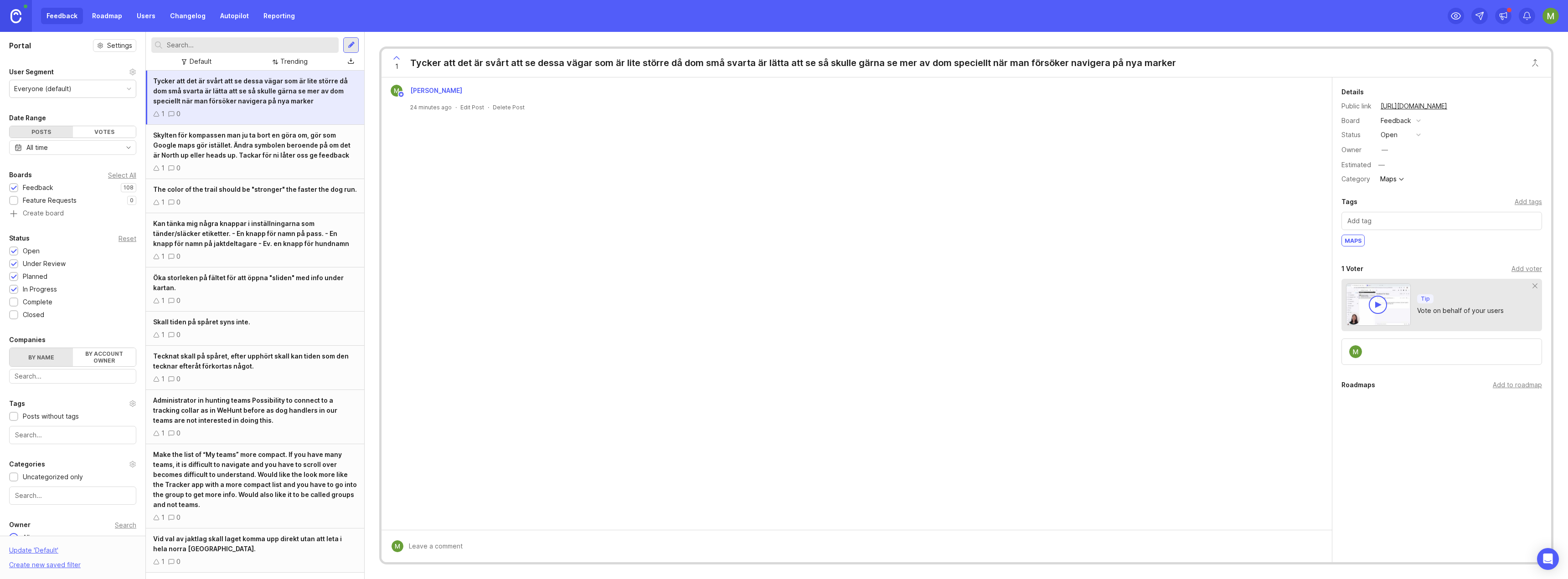
click at [216, 59] on div "Default Trending" at bounding box center [245, 61] width 187 height 12
click at [191, 66] on div "Default" at bounding box center [197, 61] width 37 height 12
click at [15, 16] on img at bounding box center [16, 16] width 11 height 14
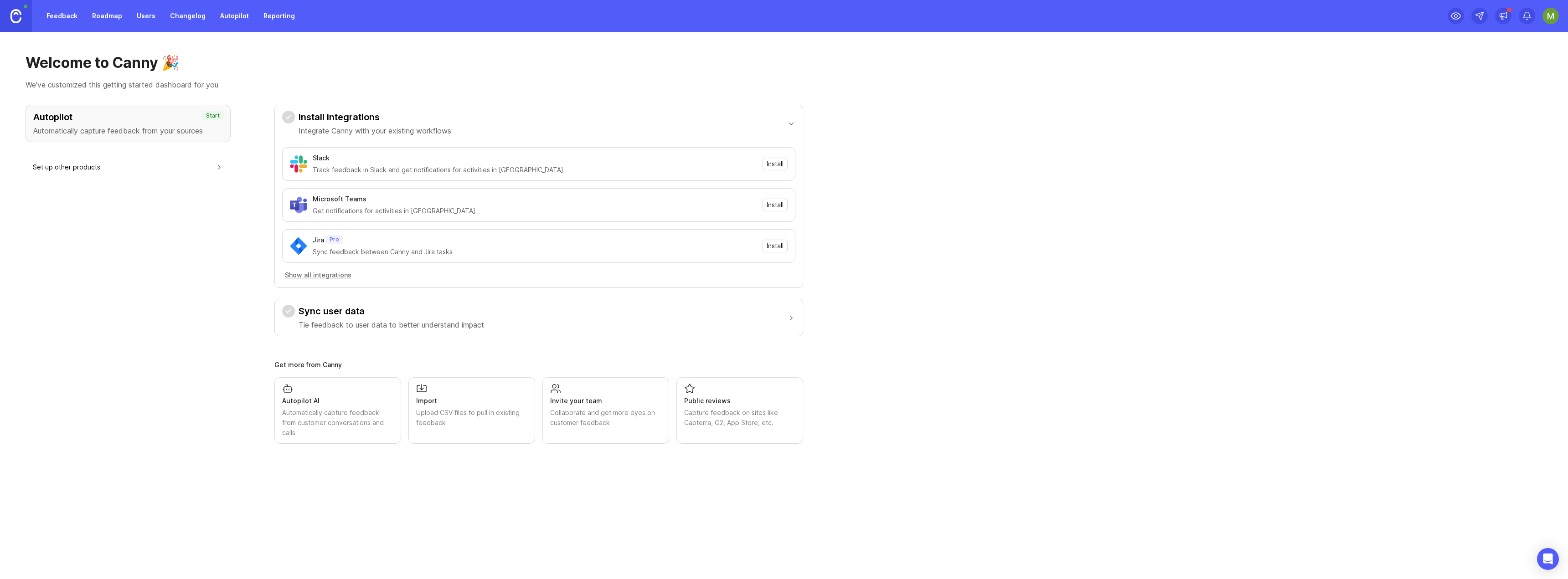
click at [190, 126] on p "Automatically capture feedback from your sources" at bounding box center [128, 131] width 190 height 11
click at [283, 16] on link "Reporting" at bounding box center [279, 16] width 42 height 16
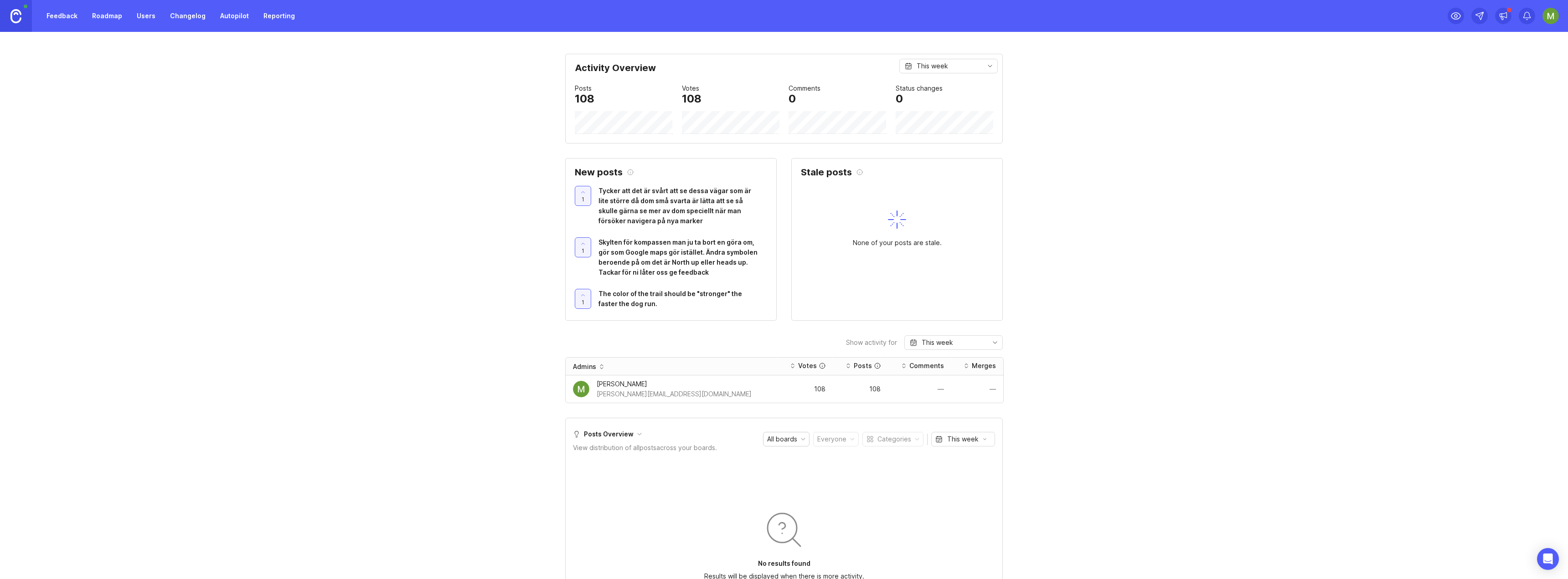
click at [55, 12] on link "Feedback" at bounding box center [61, 16] width 42 height 16
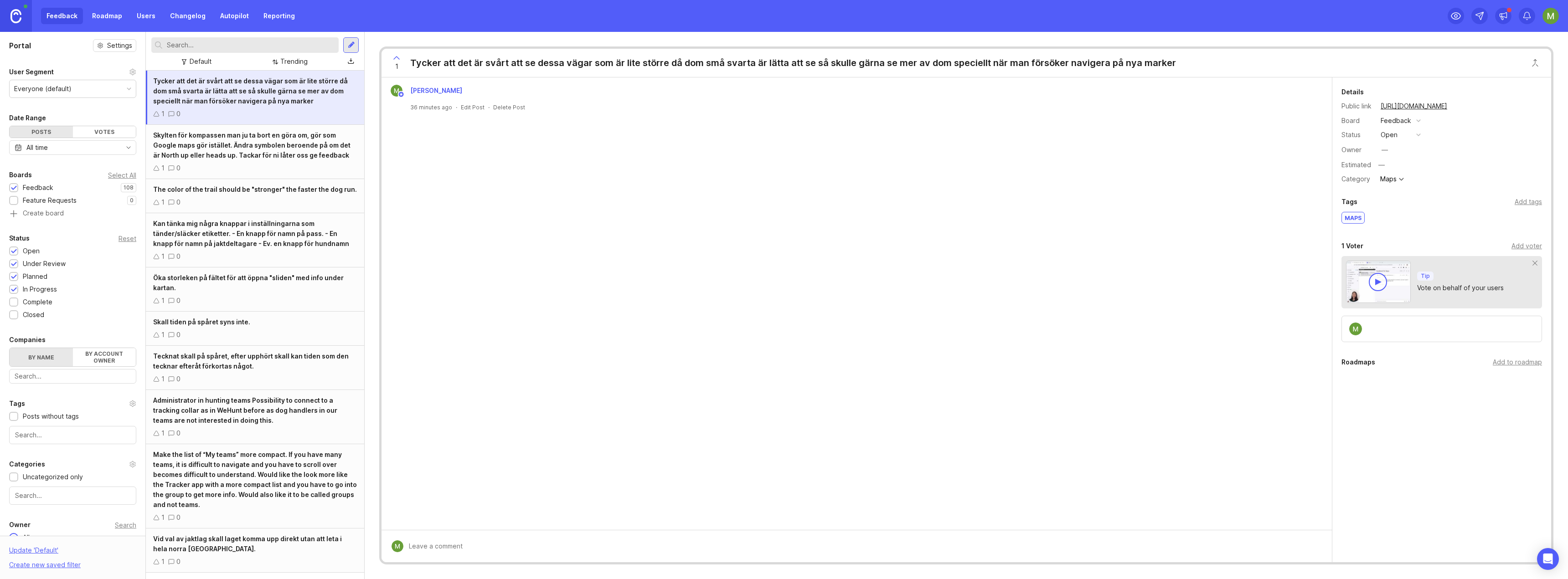
click at [15, 14] on img at bounding box center [16, 16] width 11 height 14
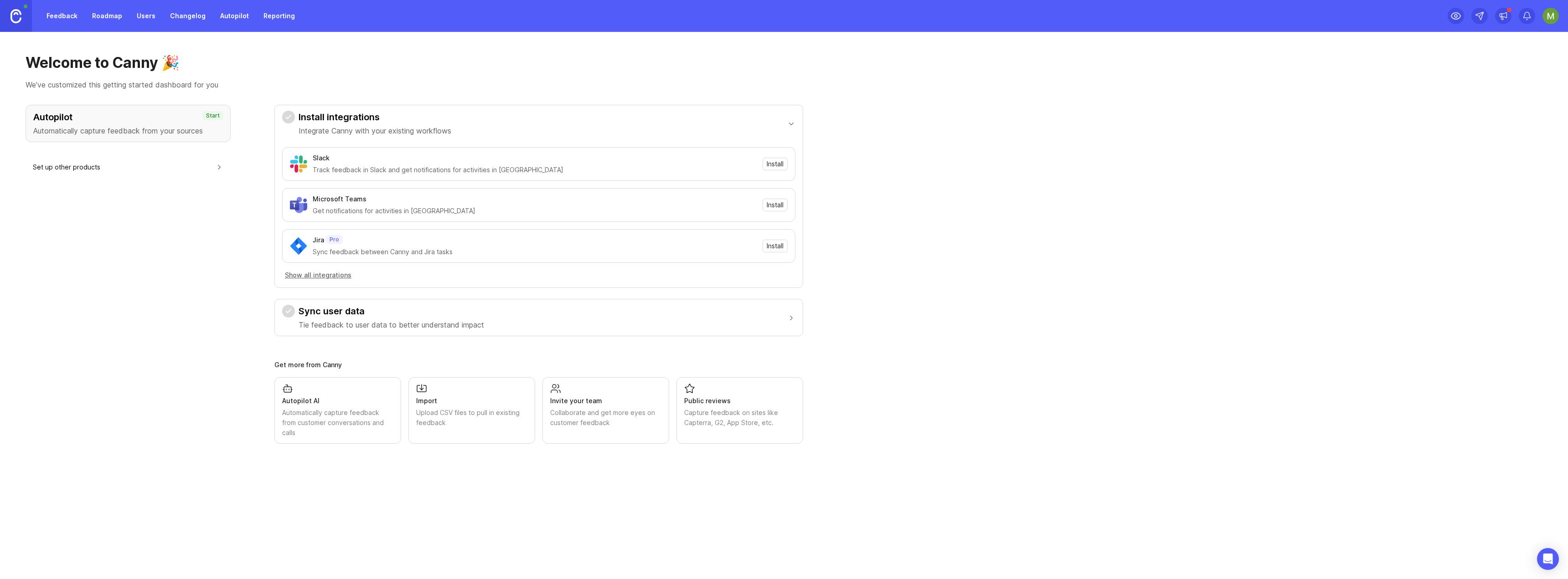
click at [305, 277] on button "Show all integrations" at bounding box center [318, 275] width 72 height 10
